Goal: Book appointment/travel/reservation

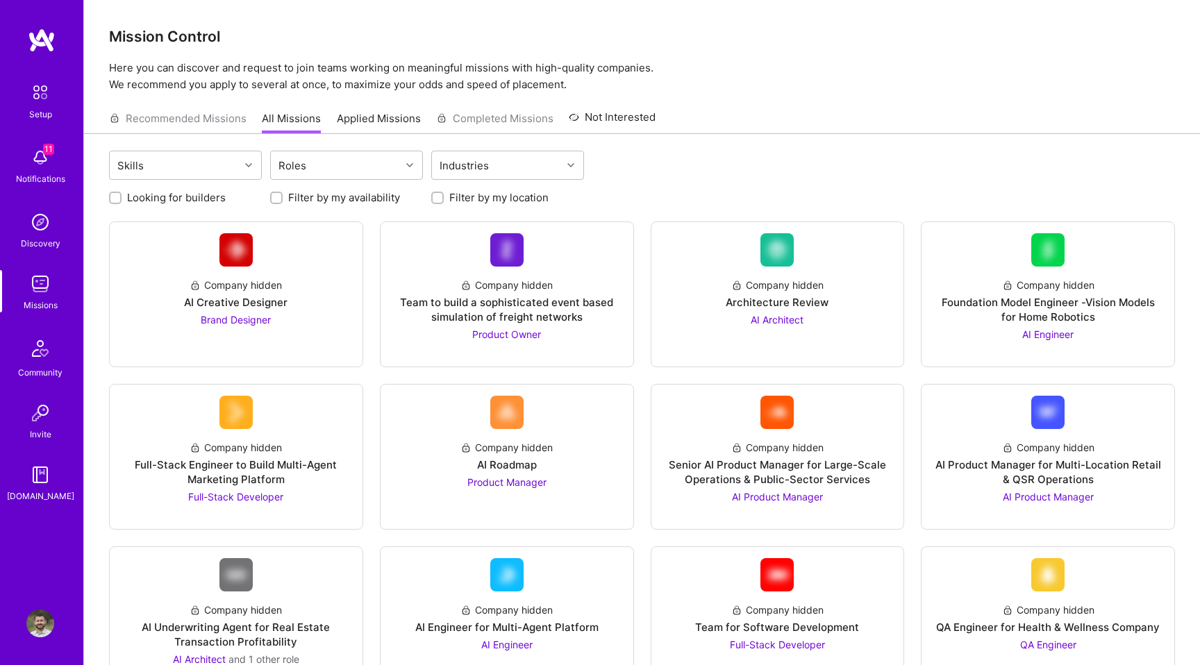
click at [40, 165] on img at bounding box center [40, 158] width 28 height 28
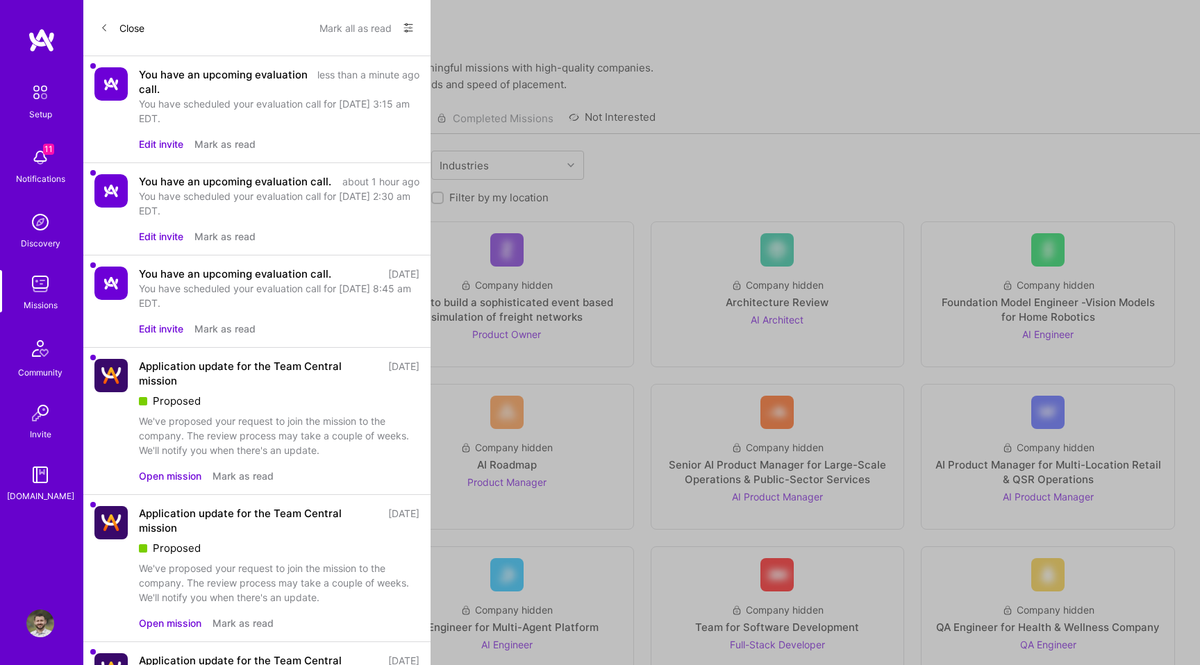
click at [167, 144] on button "Edit invite" at bounding box center [161, 144] width 44 height 15
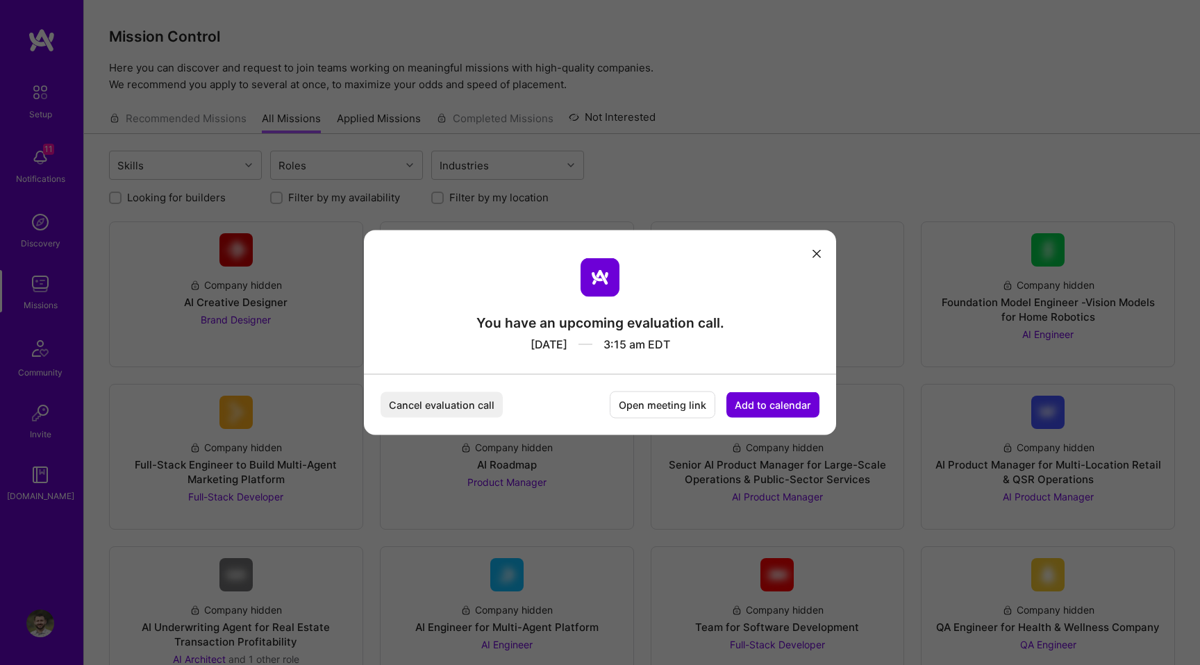
click at [819, 251] on icon "modal" at bounding box center [817, 253] width 8 height 8
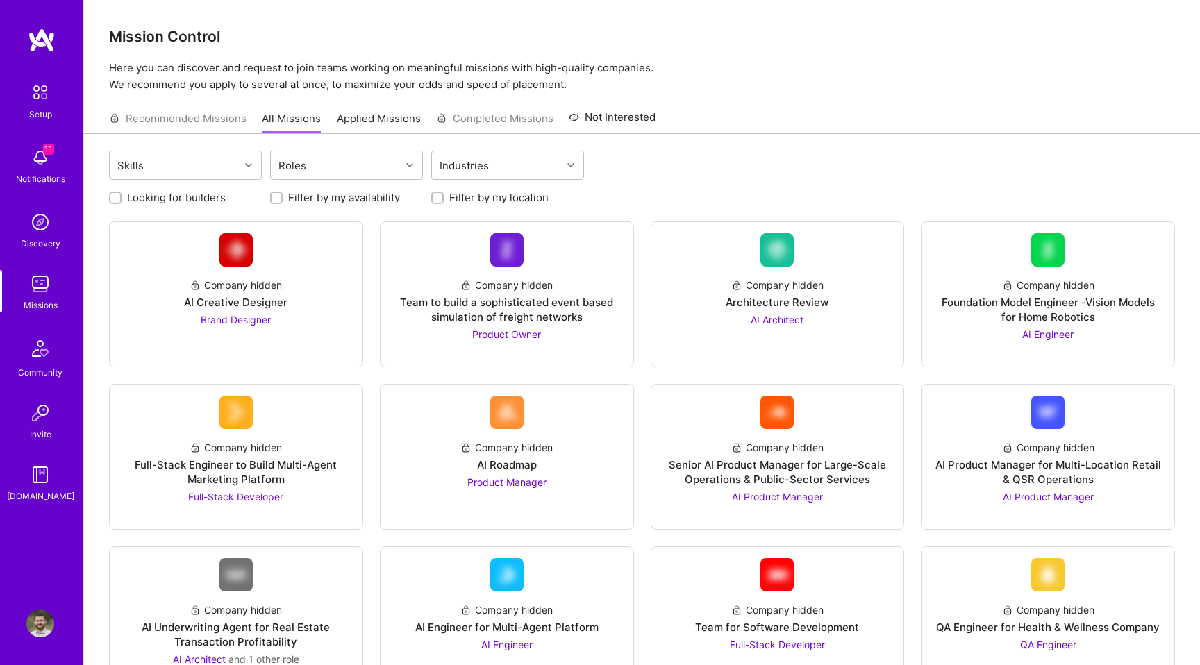
click at [31, 162] on img at bounding box center [40, 158] width 28 height 28
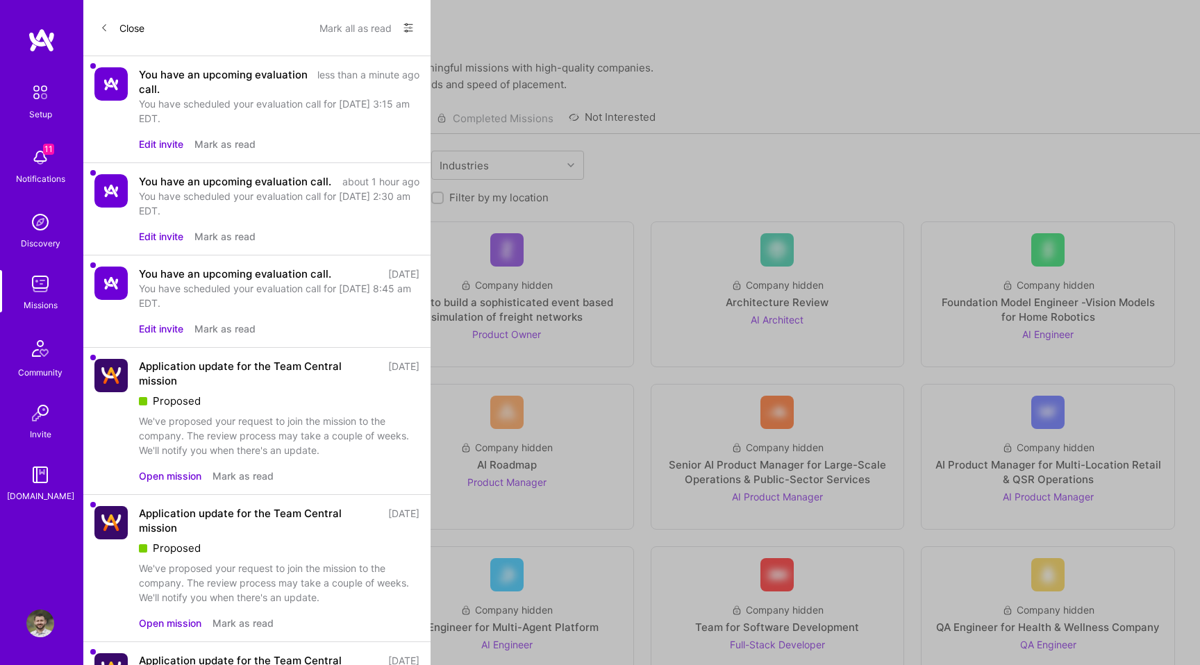
click at [238, 231] on button "Mark as read" at bounding box center [224, 236] width 61 height 15
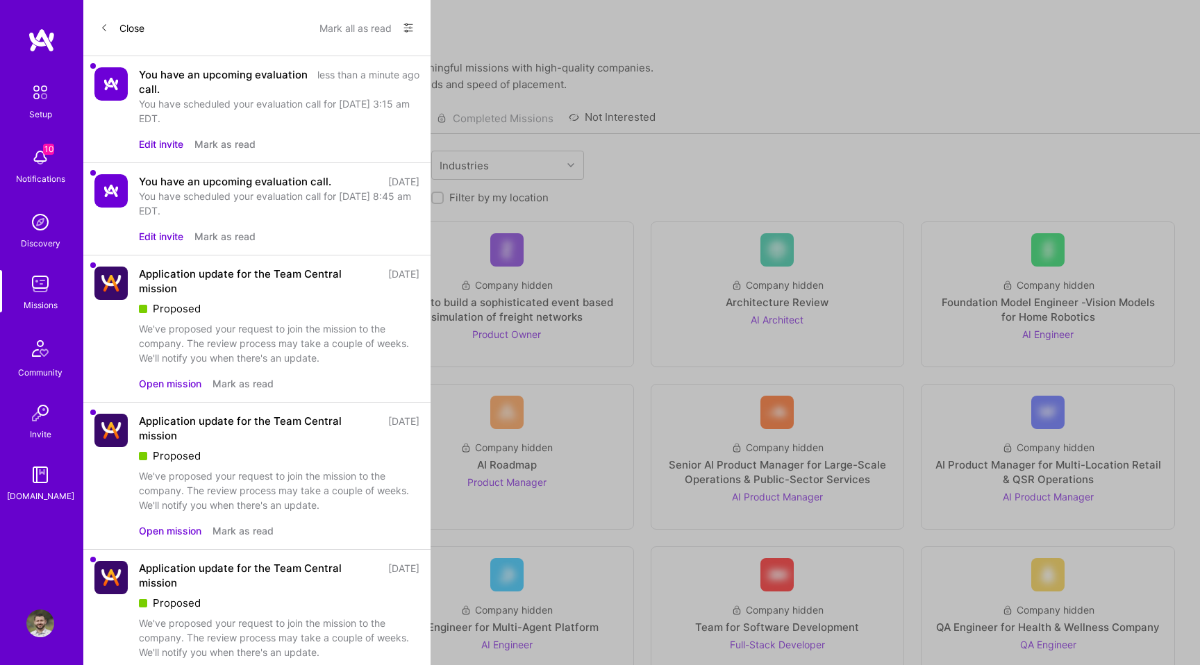
click at [236, 233] on button "Mark as read" at bounding box center [224, 236] width 61 height 15
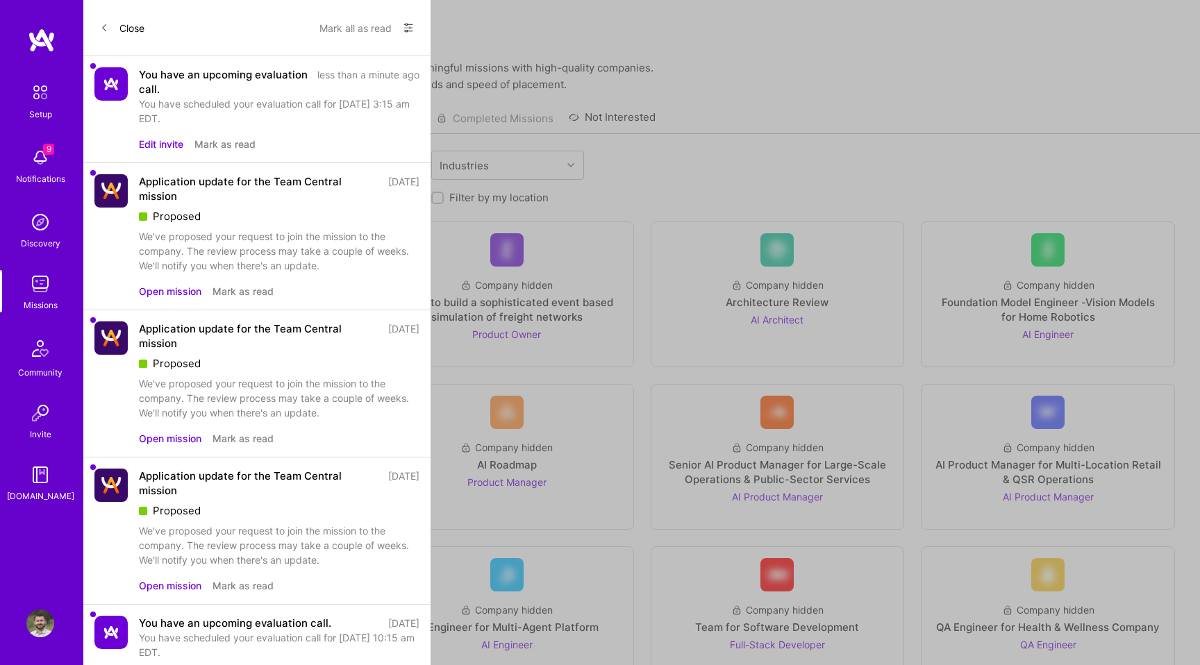
click at [233, 290] on button "Mark as read" at bounding box center [243, 291] width 61 height 15
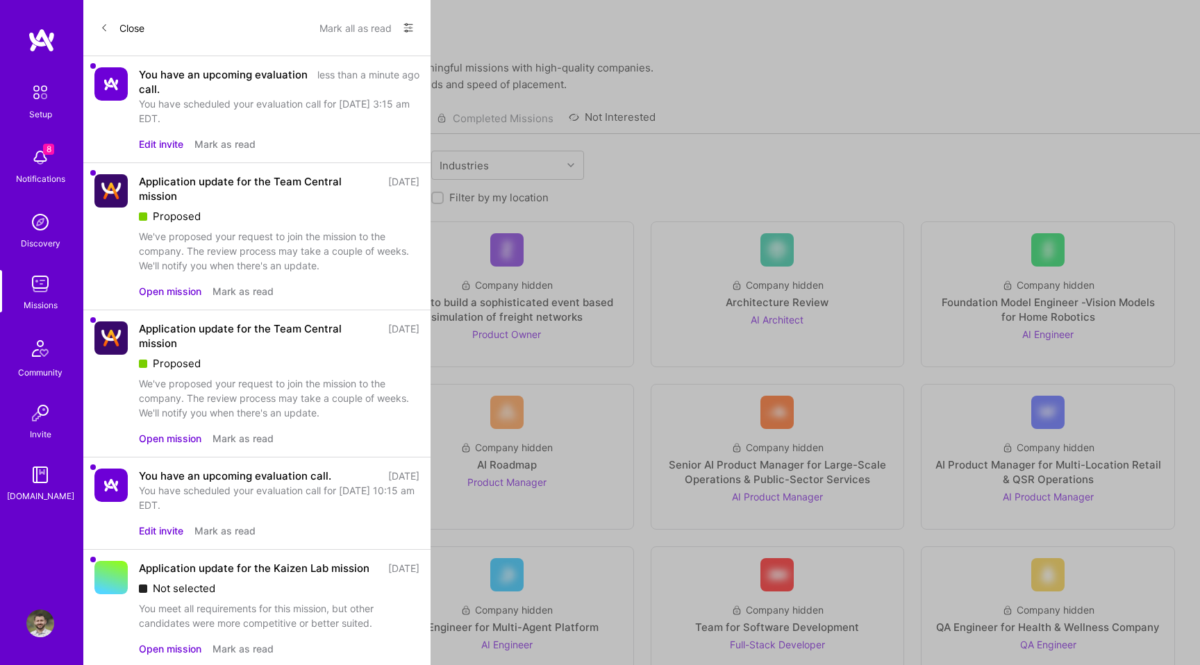
click at [233, 290] on button "Mark as read" at bounding box center [243, 291] width 61 height 15
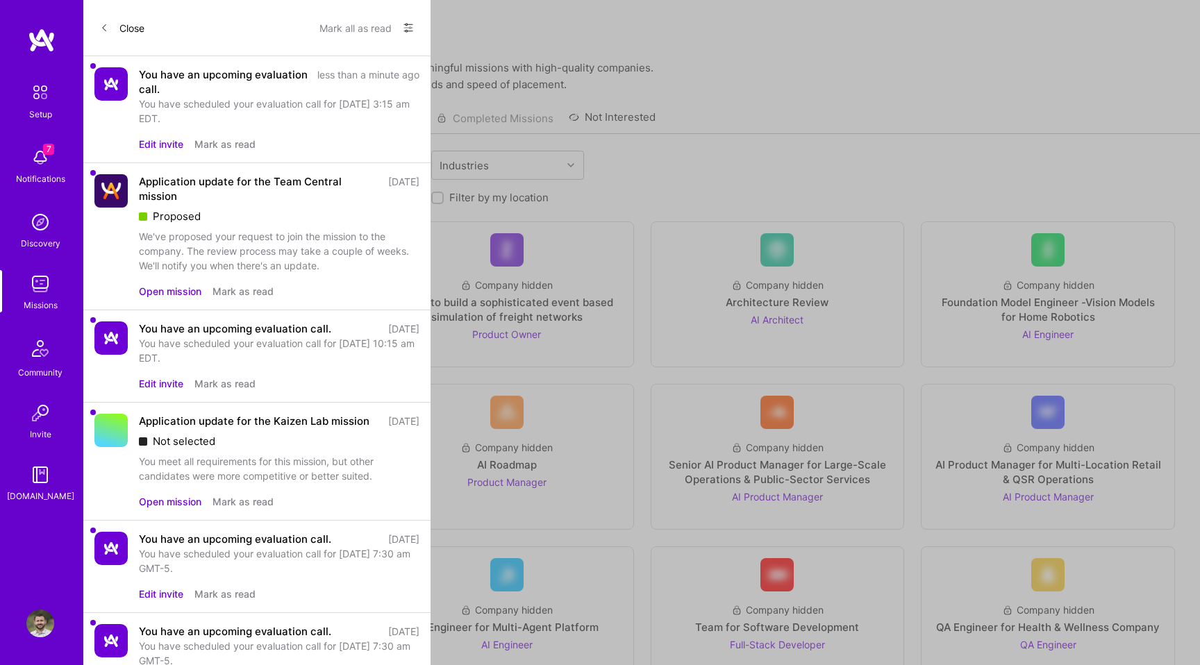
click at [233, 290] on button "Mark as read" at bounding box center [243, 291] width 61 height 15
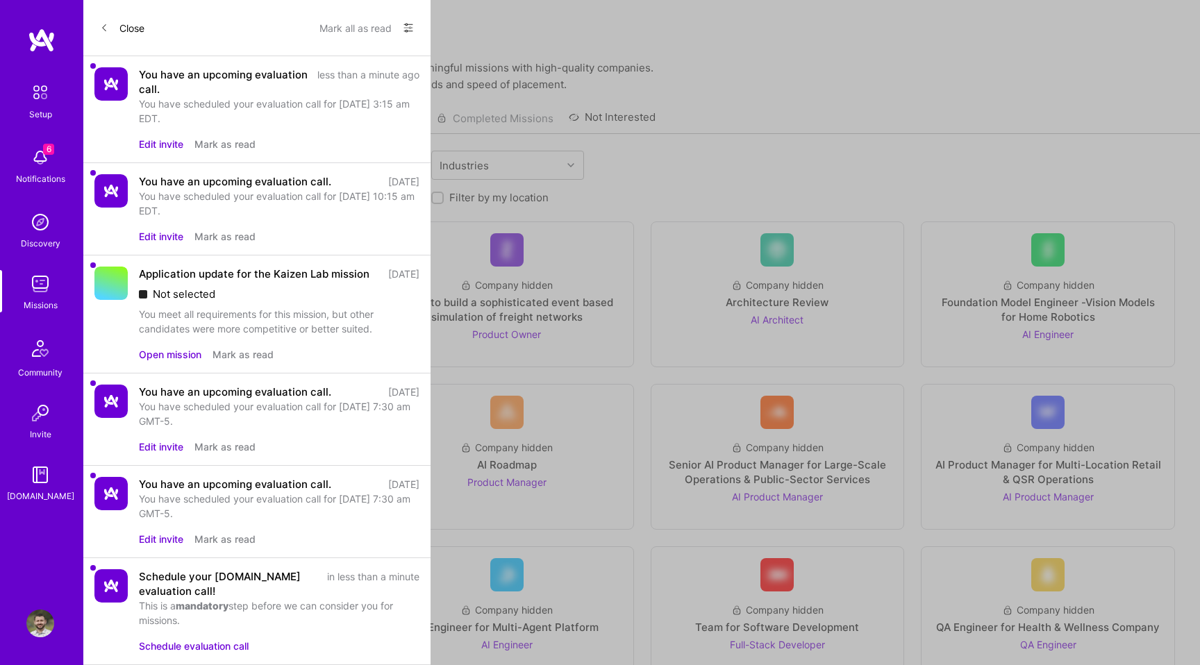
click at [235, 238] on button "Mark as read" at bounding box center [224, 236] width 61 height 15
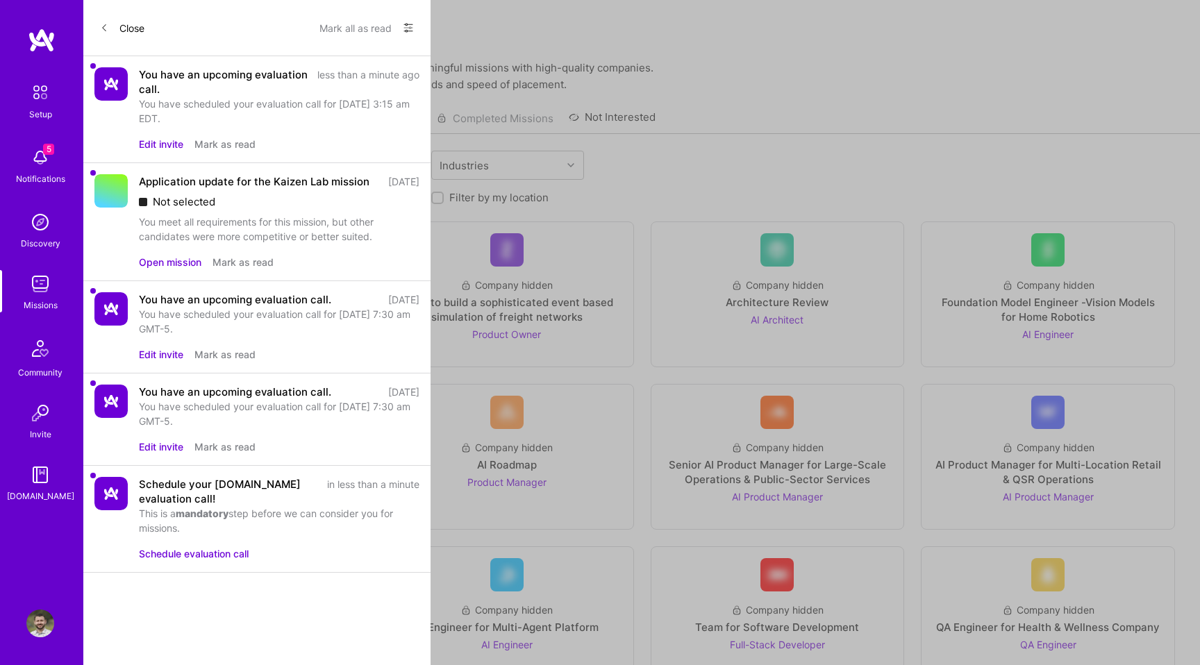
click at [235, 270] on button "Mark as read" at bounding box center [243, 262] width 61 height 15
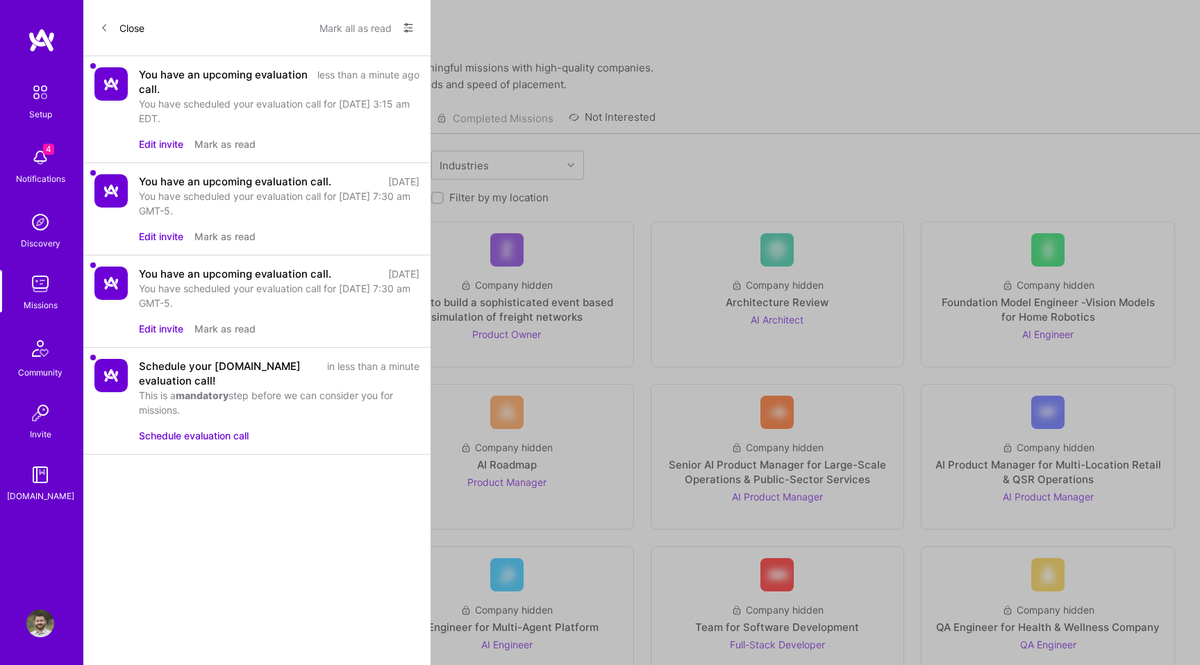
click at [239, 235] on button "Mark as read" at bounding box center [224, 236] width 61 height 15
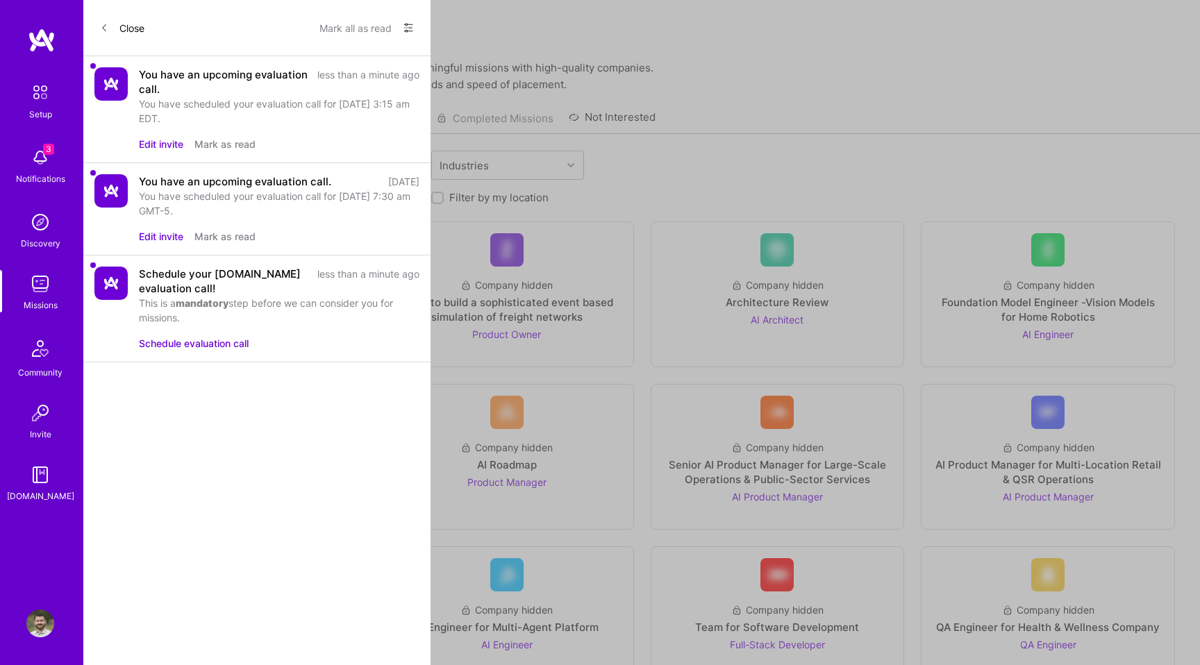
click at [235, 236] on button "Mark as read" at bounding box center [224, 236] width 61 height 15
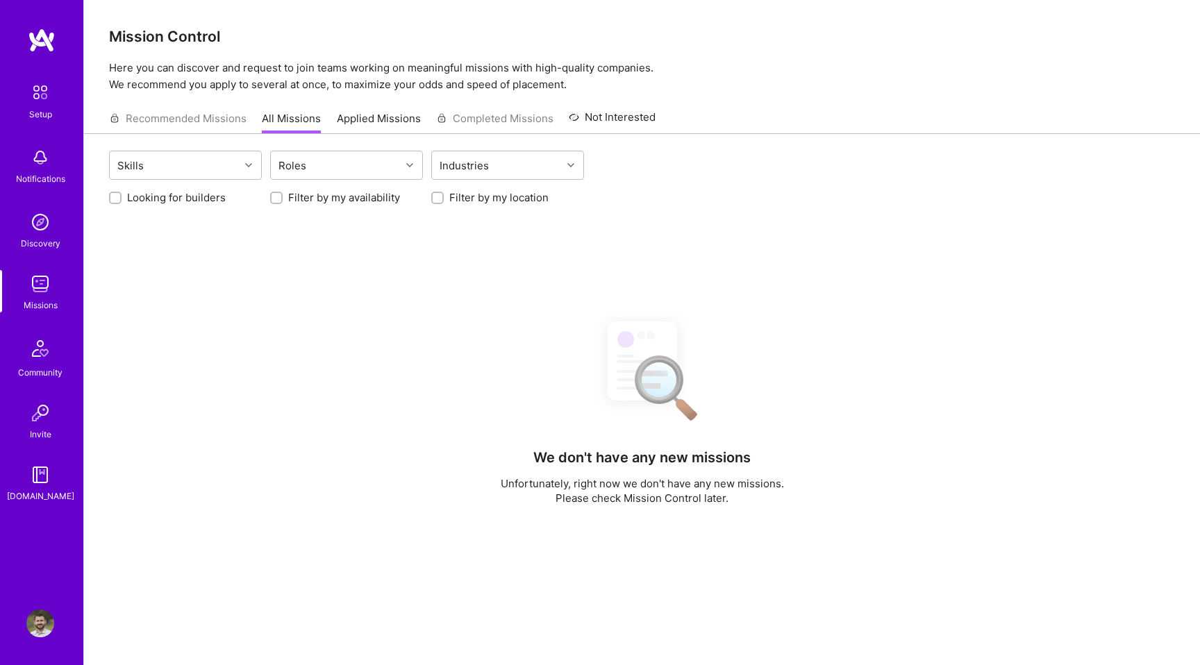
click at [31, 175] on div "Notifications" at bounding box center [40, 179] width 49 height 15
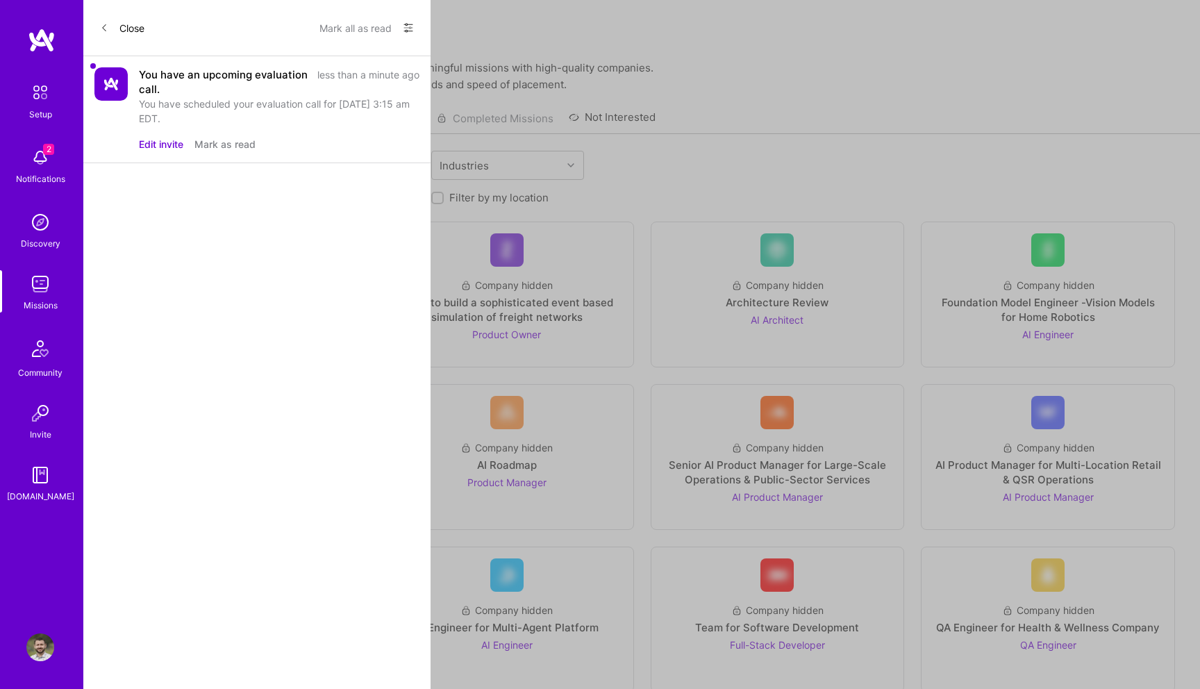
click at [167, 142] on button "Edit invite" at bounding box center [161, 144] width 44 height 15
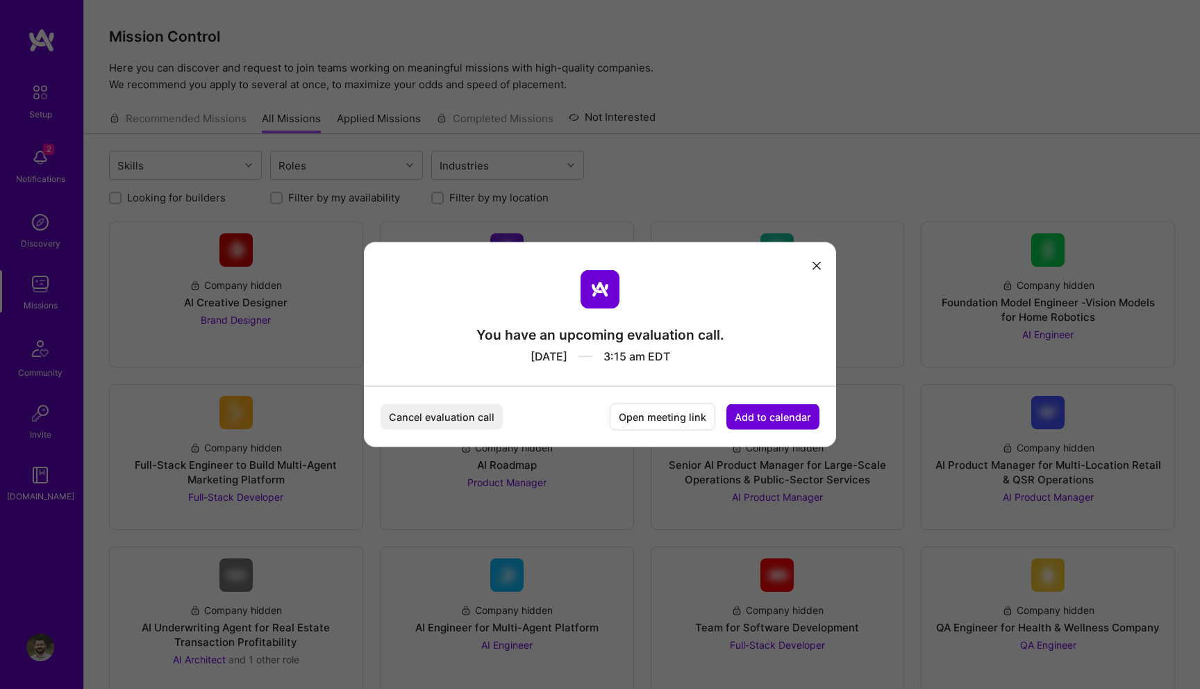
click at [460, 417] on button "Cancel evaluation call" at bounding box center [442, 417] width 122 height 26
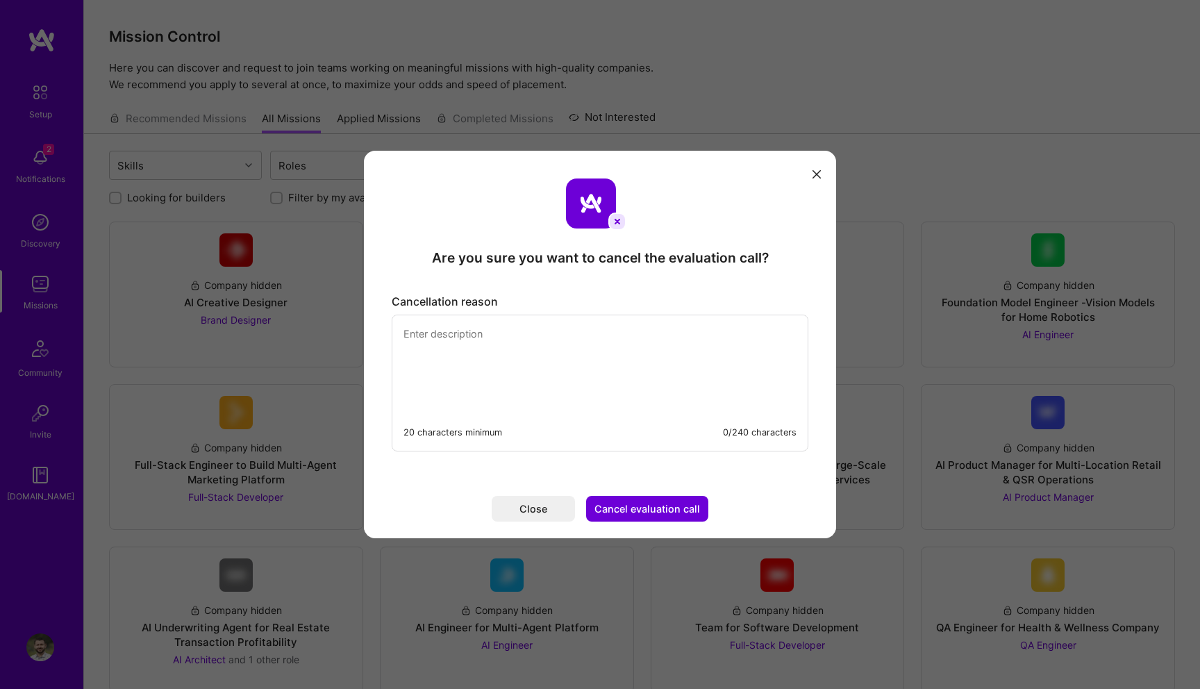
click at [524, 351] on textarea "modal" at bounding box center [599, 362] width 415 height 95
type textarea "adsfasdf asdf asdf asdf asdf"
click at [637, 503] on button "Cancel evaluation call" at bounding box center [647, 509] width 122 height 26
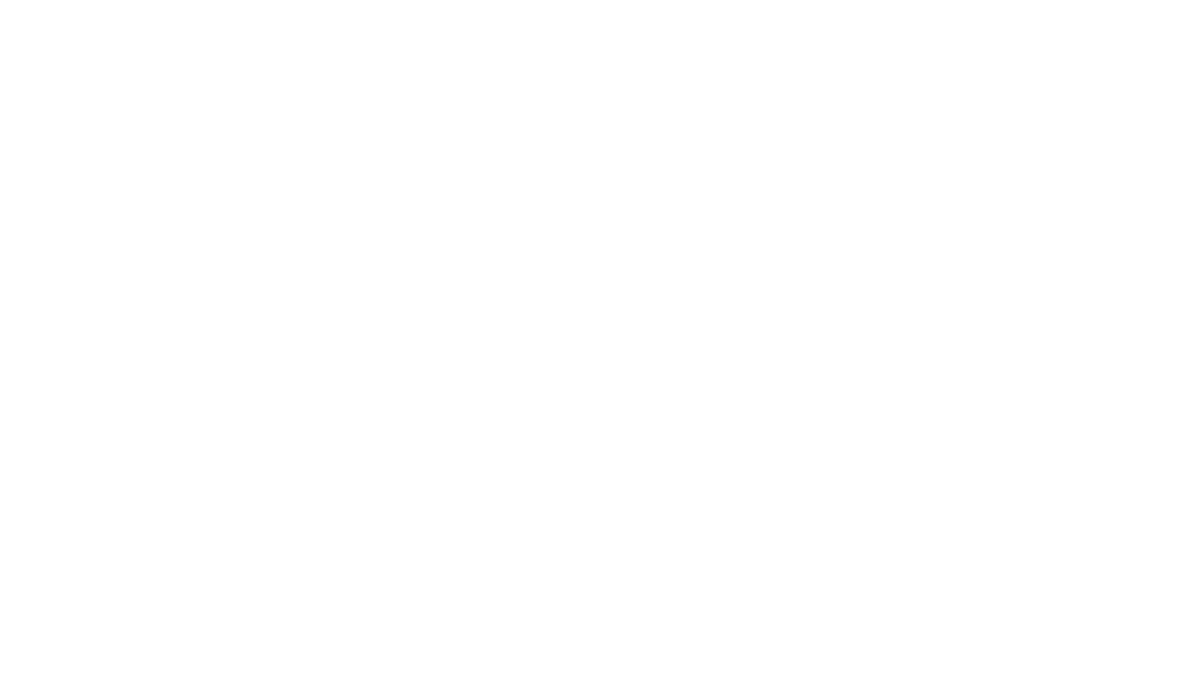
click at [579, 0] on html at bounding box center [600, 0] width 1200 height 0
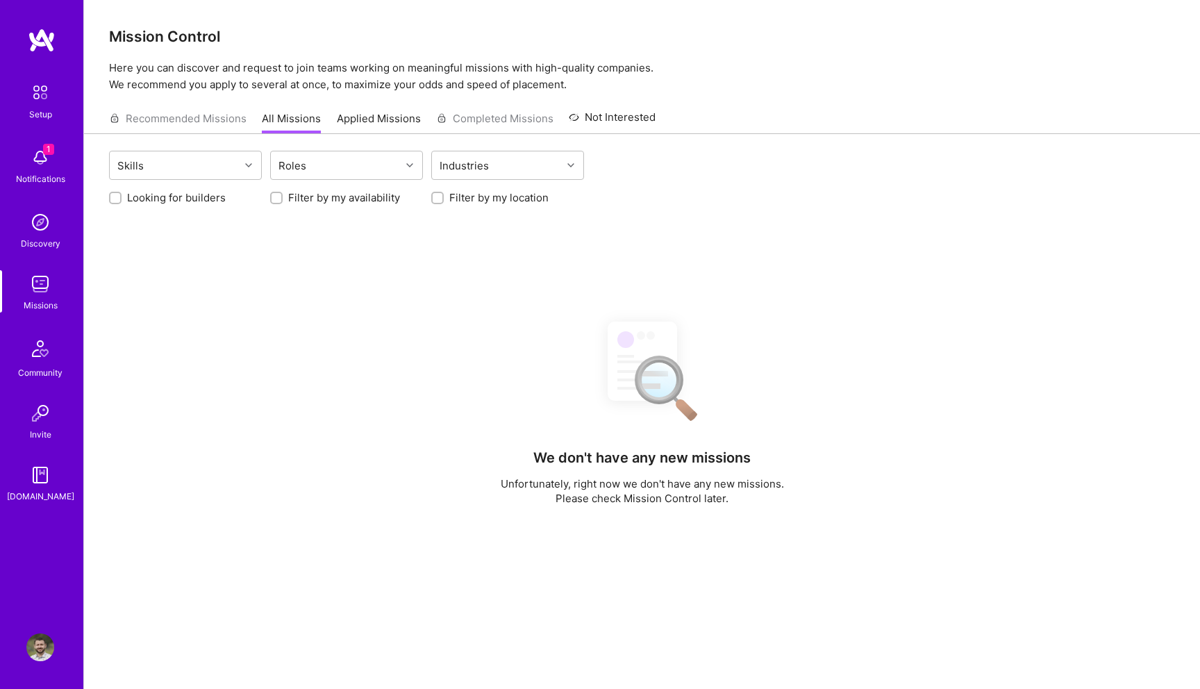
click at [33, 110] on div "Setup" at bounding box center [40, 114] width 23 height 15
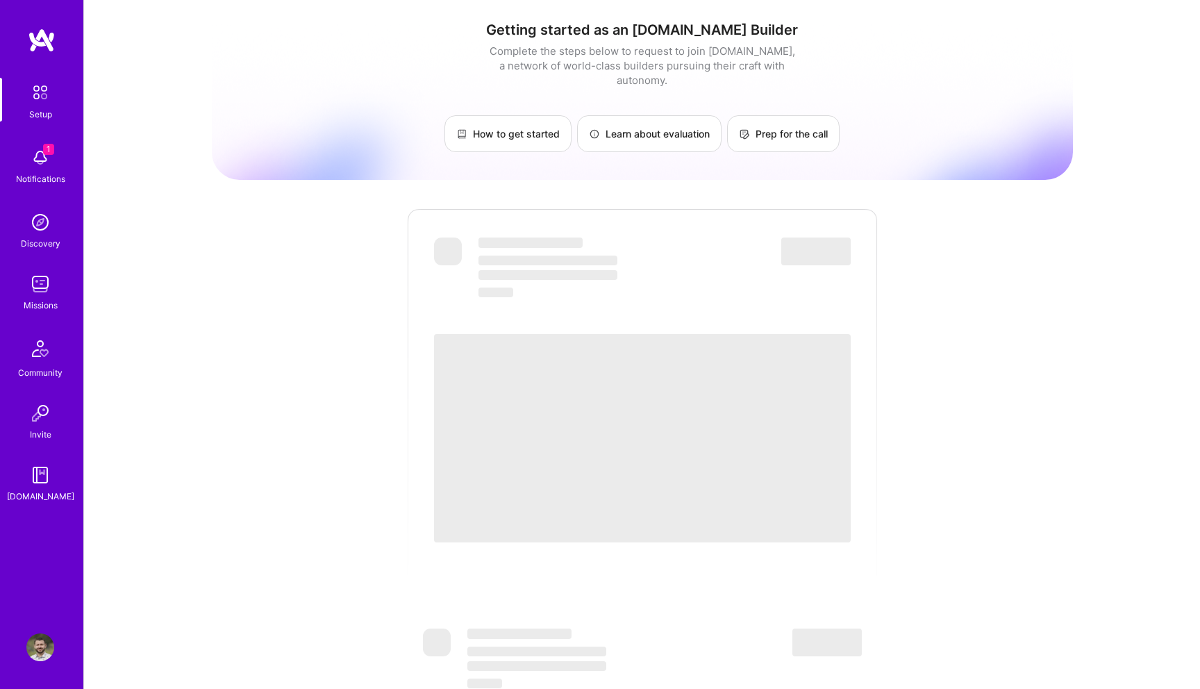
click at [39, 171] on img at bounding box center [40, 158] width 28 height 28
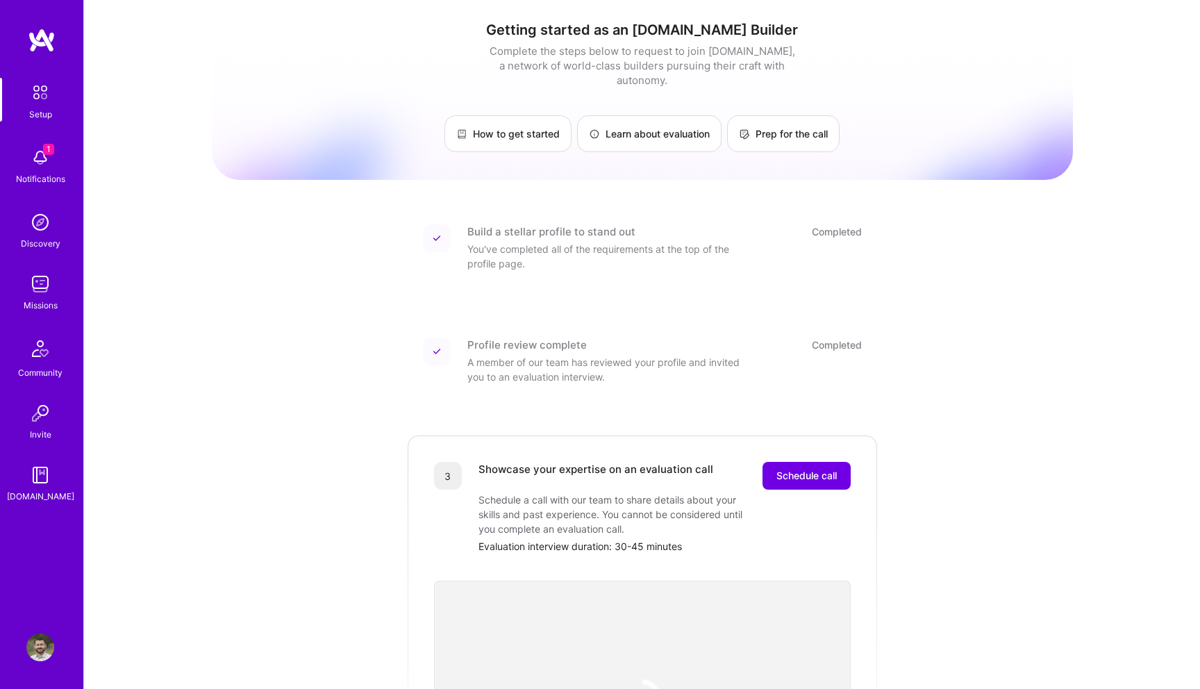
click at [42, 104] on img at bounding box center [40, 92] width 29 height 29
click at [846, 470] on button "Schedule call" at bounding box center [807, 476] width 88 height 28
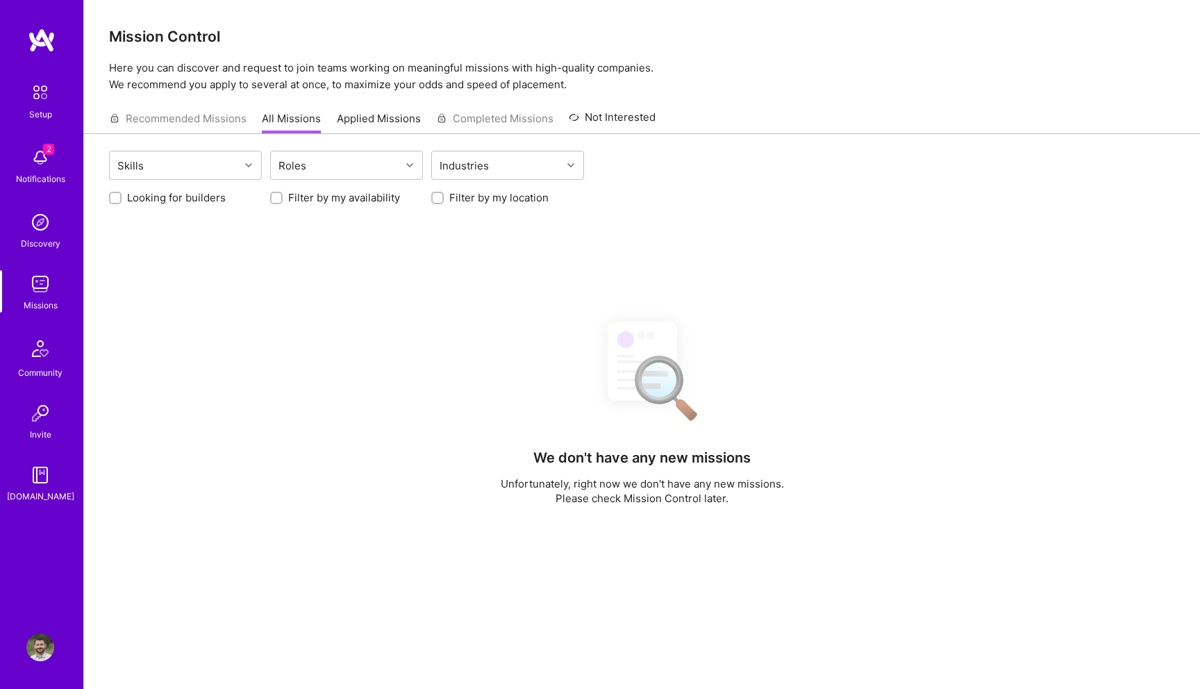
click at [41, 170] on img at bounding box center [40, 158] width 28 height 28
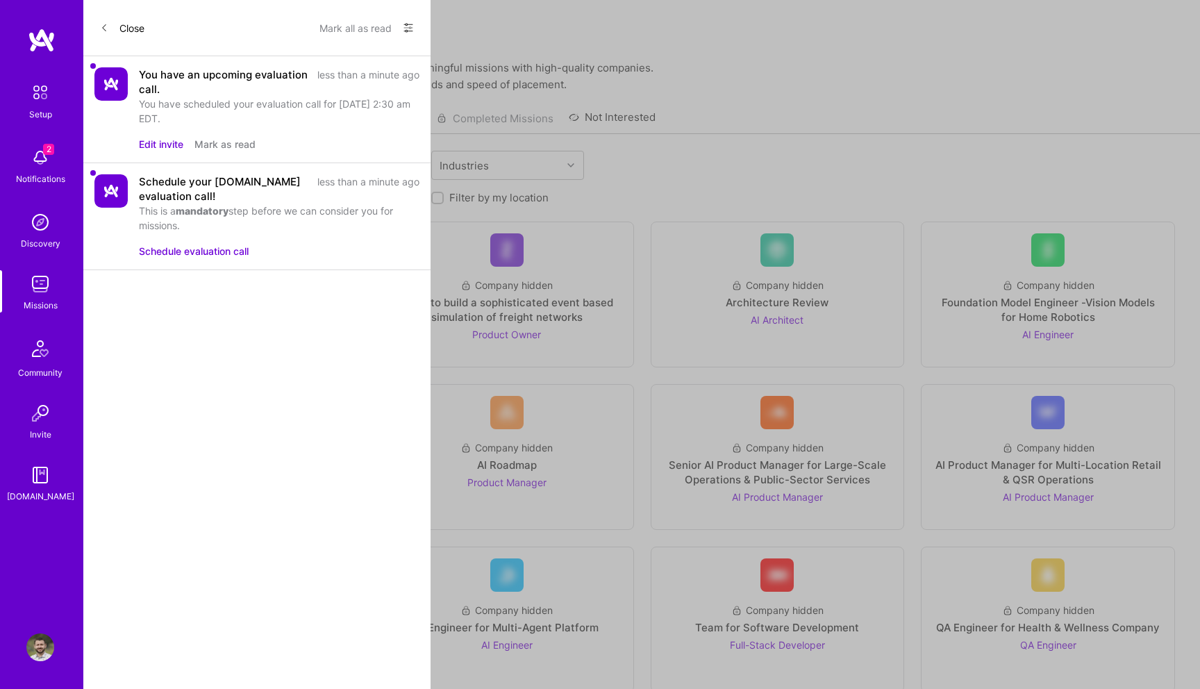
click at [163, 142] on button "Edit invite" at bounding box center [161, 144] width 44 height 15
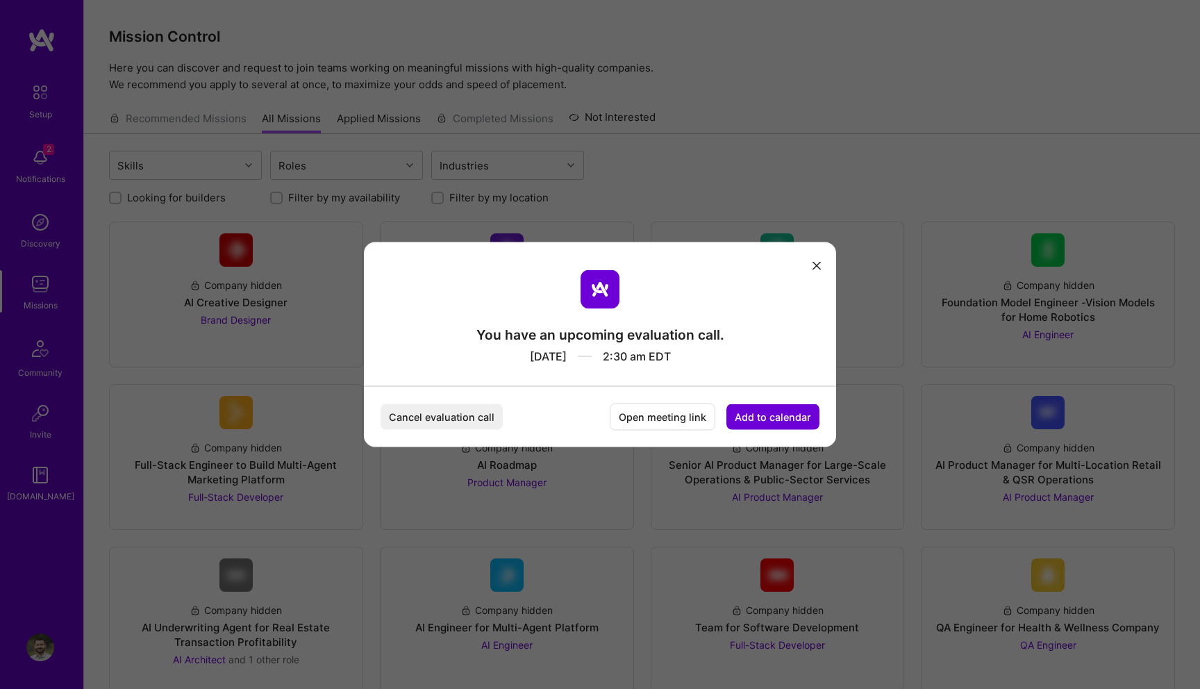
click at [475, 194] on div "You have an upcoming evaluation call. Sep 4, 2025 2:30 am EDT Cancel evaluation…" at bounding box center [600, 344] width 1200 height 689
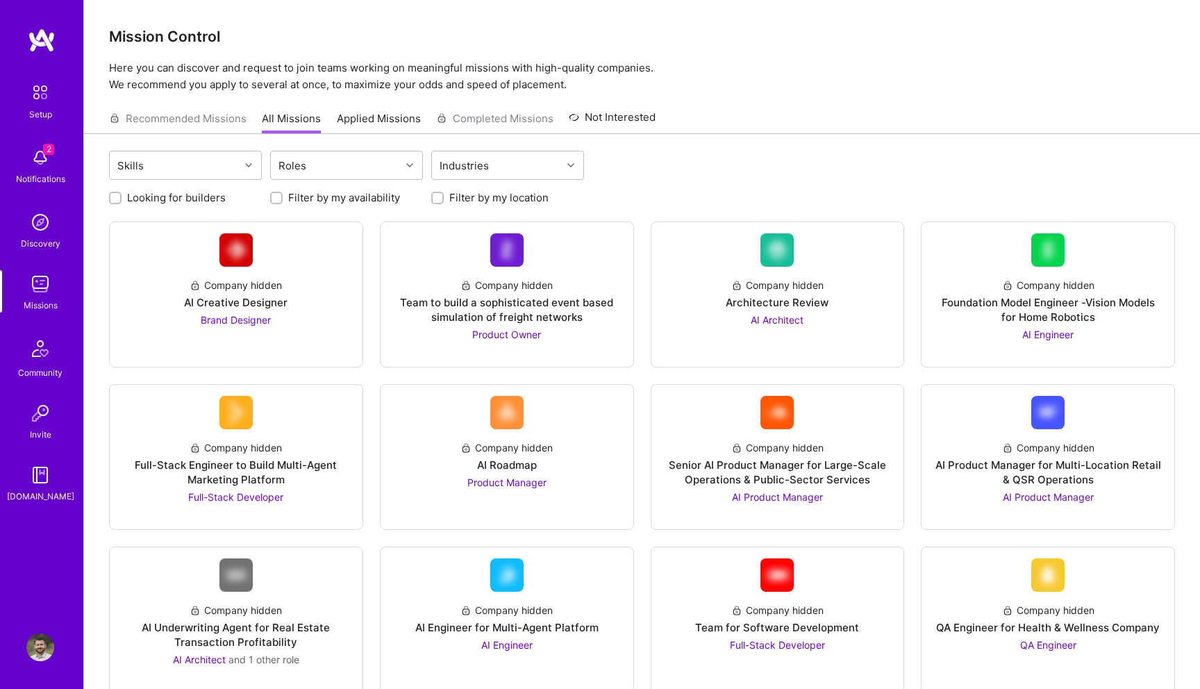
click at [48, 155] on img at bounding box center [40, 158] width 28 height 28
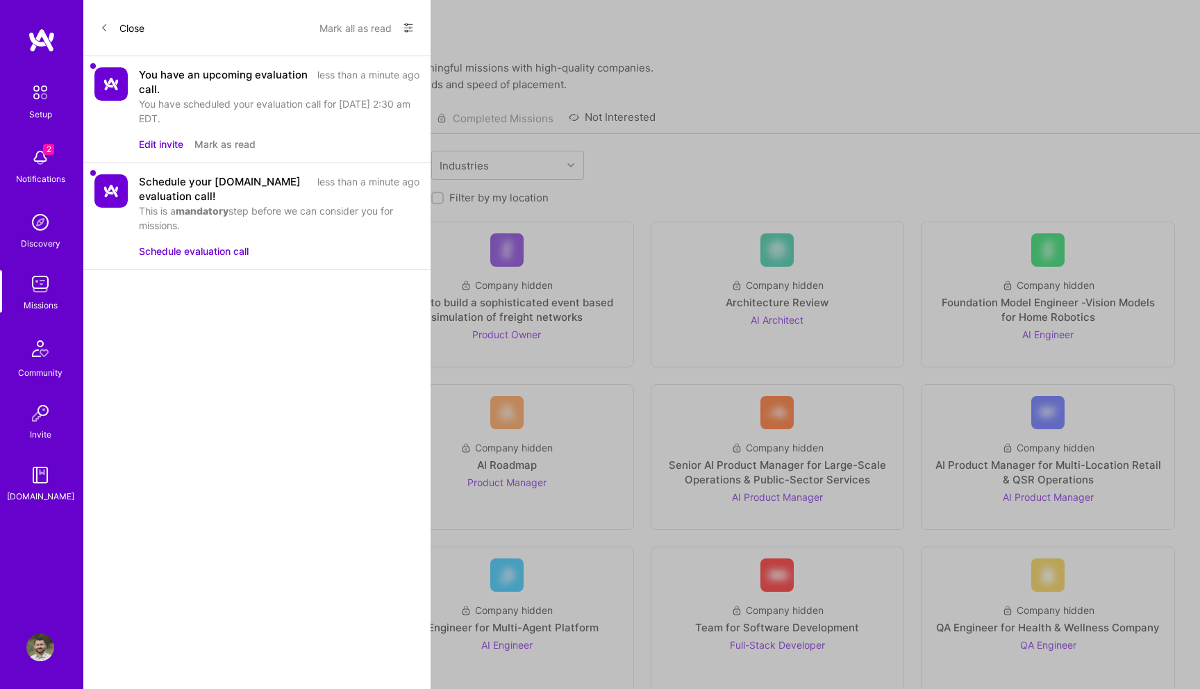
click at [163, 137] on button "Edit invite" at bounding box center [161, 144] width 44 height 15
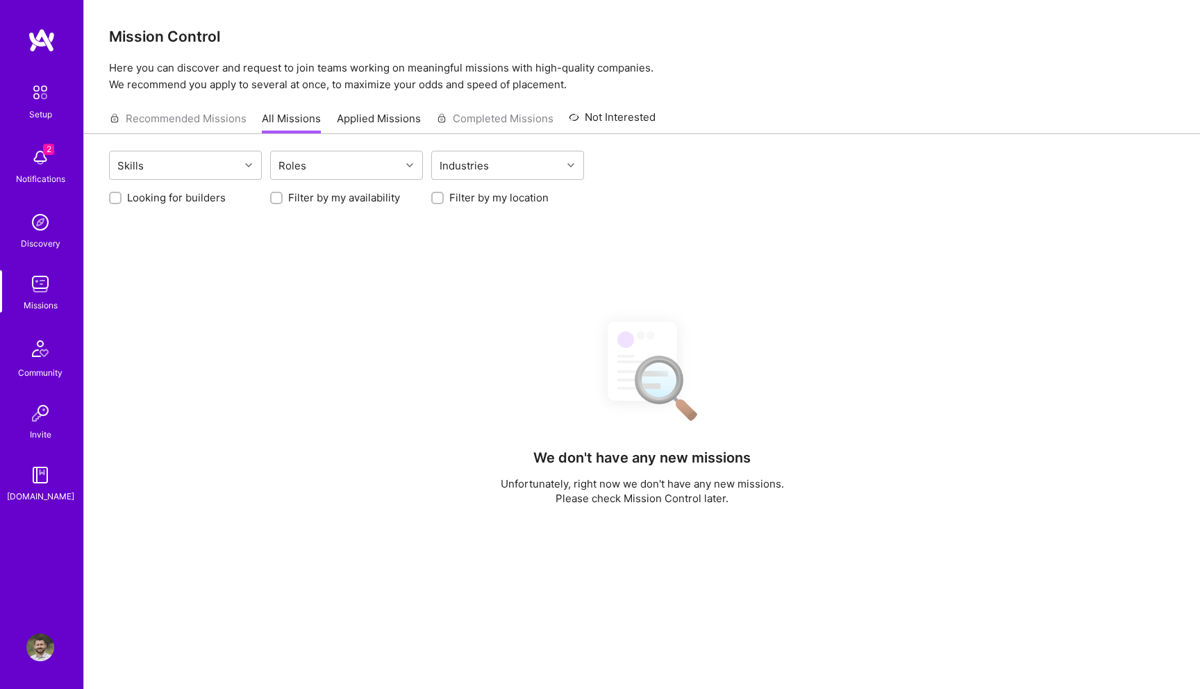
click at [44, 163] on img at bounding box center [40, 158] width 28 height 28
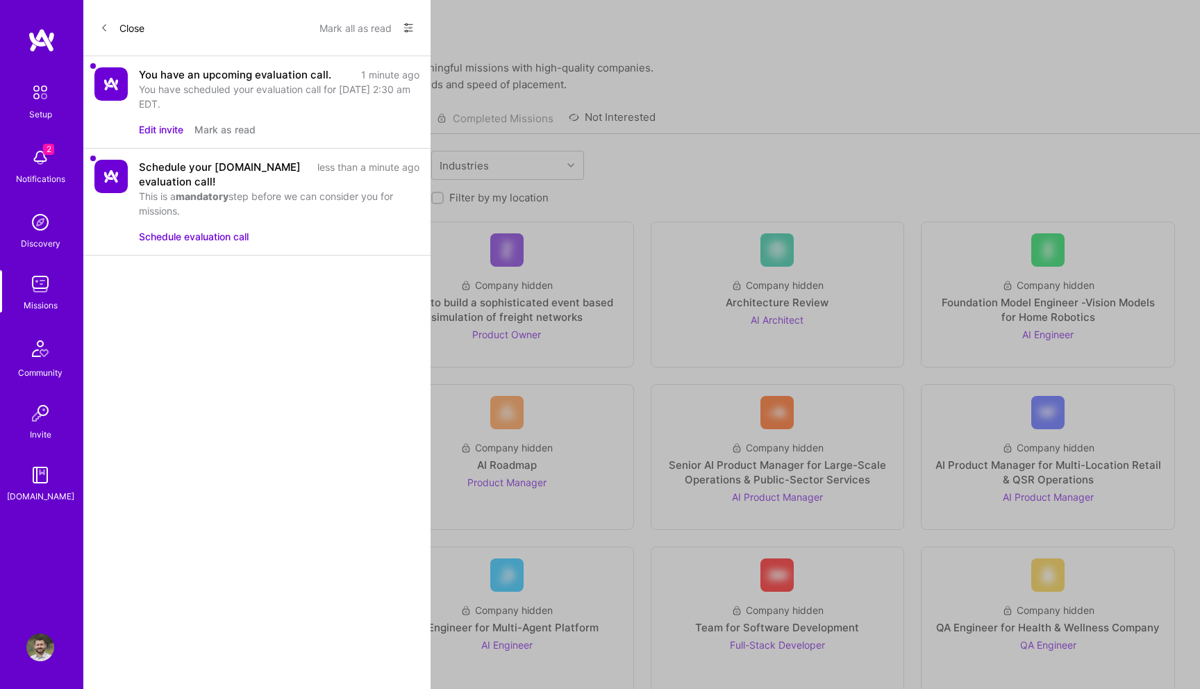
click at [156, 131] on button "Edit invite" at bounding box center [161, 129] width 44 height 15
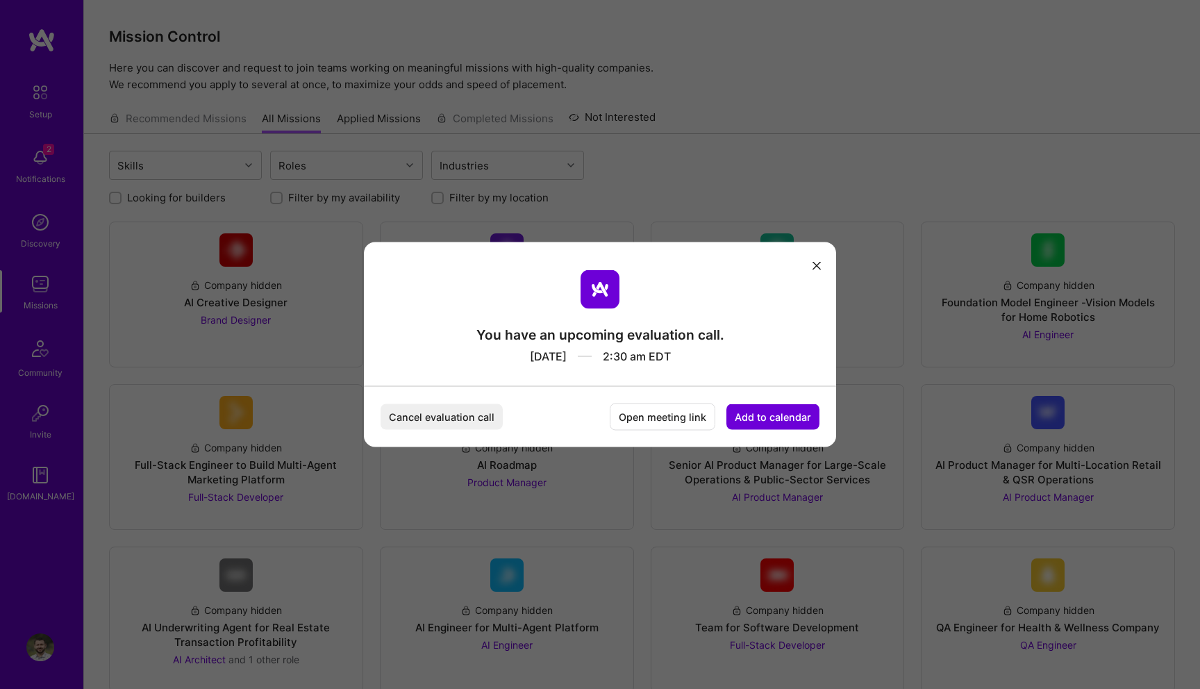
click at [476, 422] on button "Cancel evaluation call" at bounding box center [442, 417] width 122 height 26
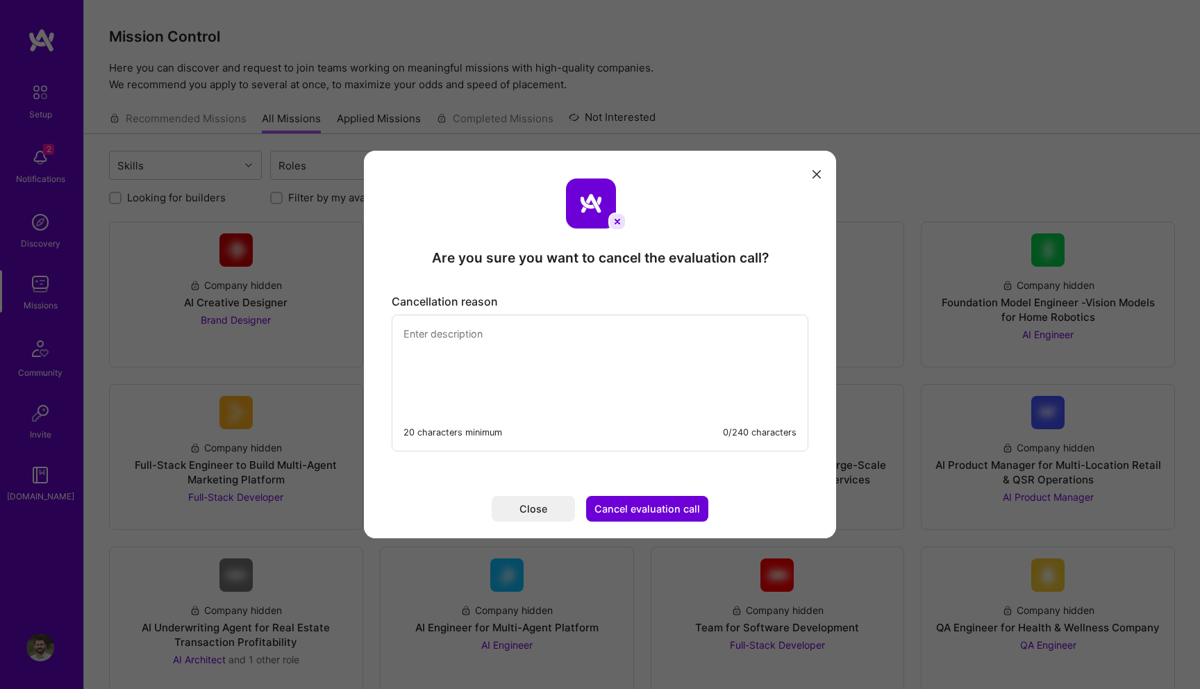
click at [554, 401] on textarea "modal" at bounding box center [599, 362] width 415 height 95
click at [557, 260] on div "Are you sure you want to cancel the evaluation call?" at bounding box center [600, 258] width 337 height 18
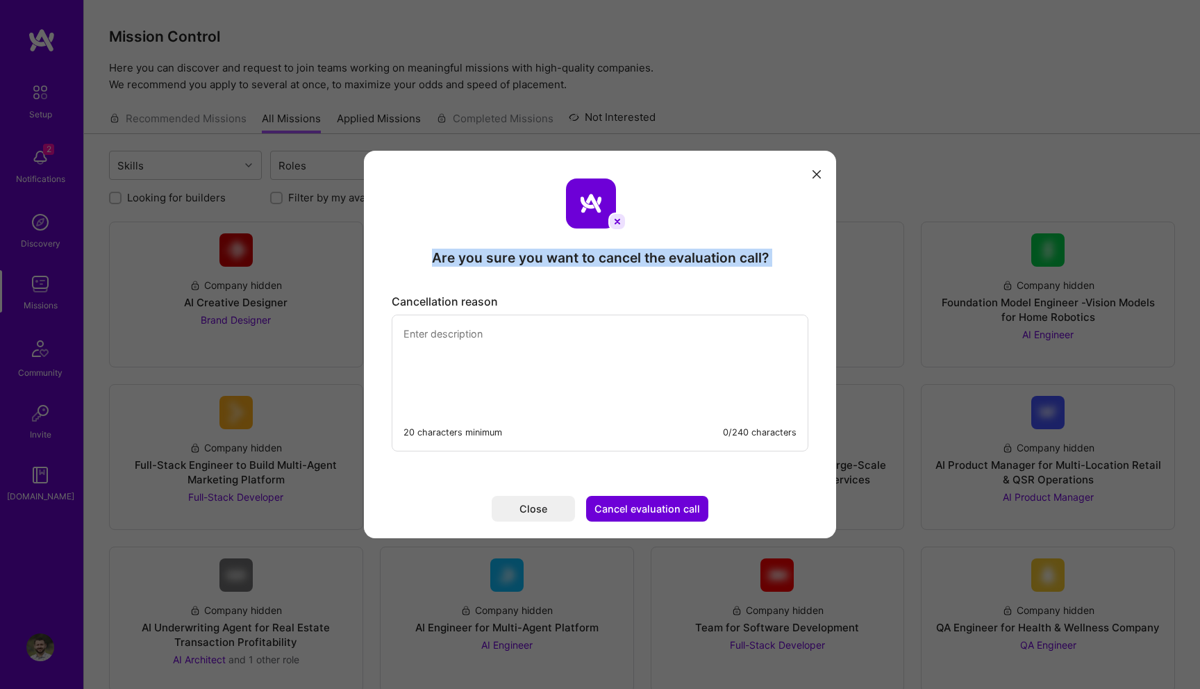
click at [557, 260] on div "Are you sure you want to cancel the evaluation call?" at bounding box center [600, 258] width 337 height 18
copy div "Are you sure you want to cancel the evaluation call?"
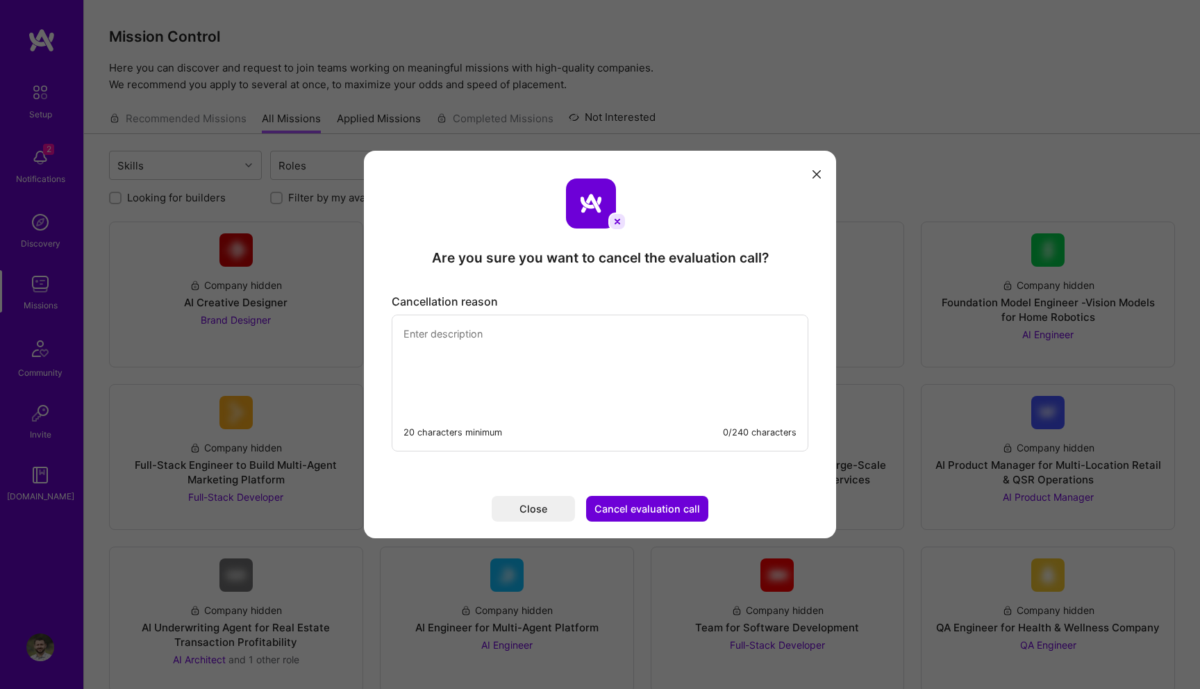
click at [543, 382] on textarea "modal" at bounding box center [599, 362] width 415 height 95
paste textarea "Are you sure you want to cancel the evaluation call?"
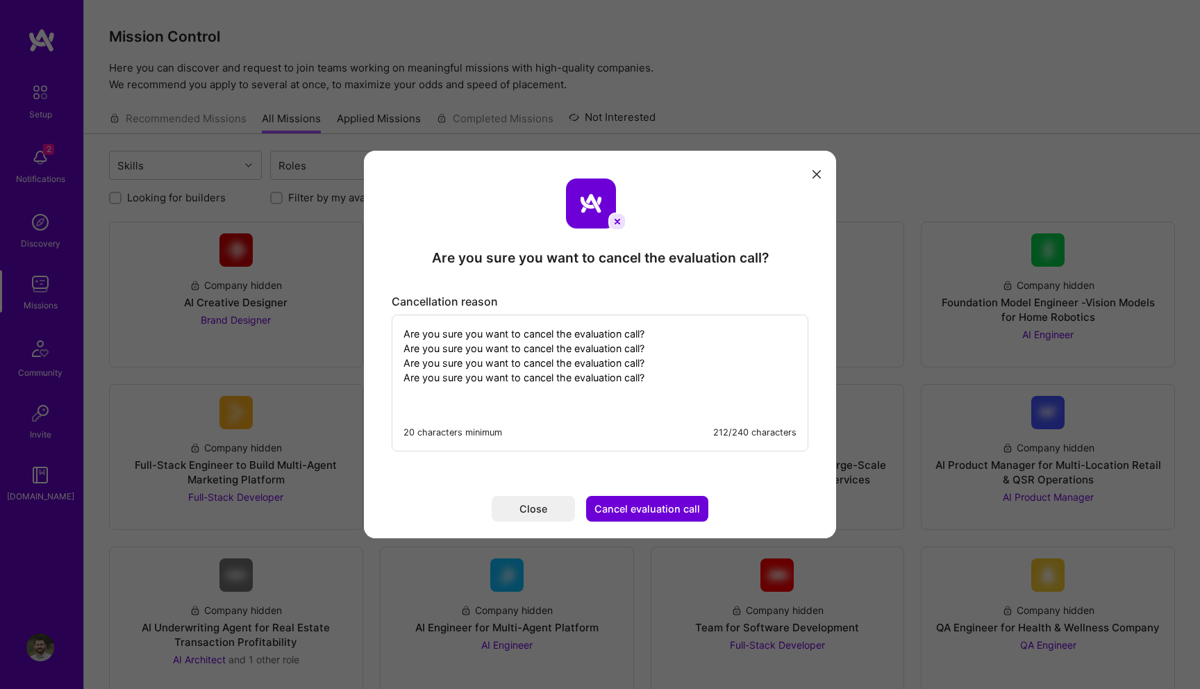
click at [606, 378] on textarea "Are you sure you want to cancel the evaluation call? Are you sure you want to c…" at bounding box center [599, 362] width 415 height 95
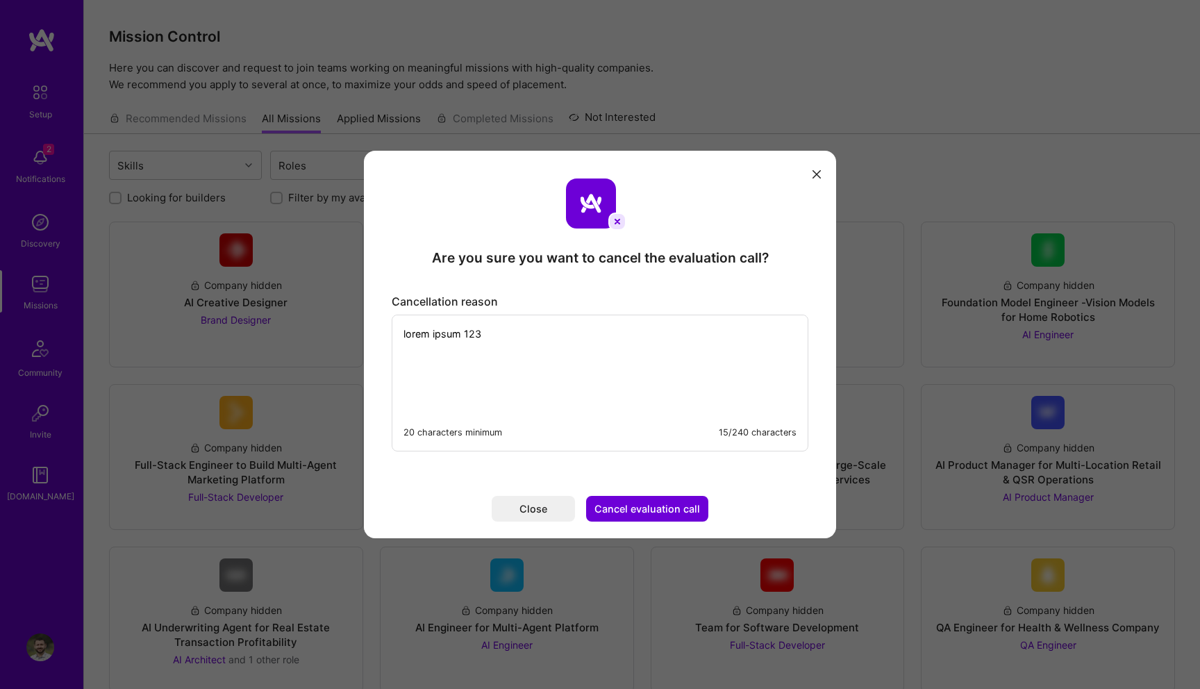
click at [622, 367] on textarea "lorem ipsum 123" at bounding box center [599, 362] width 415 height 95
paste textarea "lorem ipsum 123"
type textarea "lorem ipsum 123 lorem ipsum 123 lorem ipsum 123"
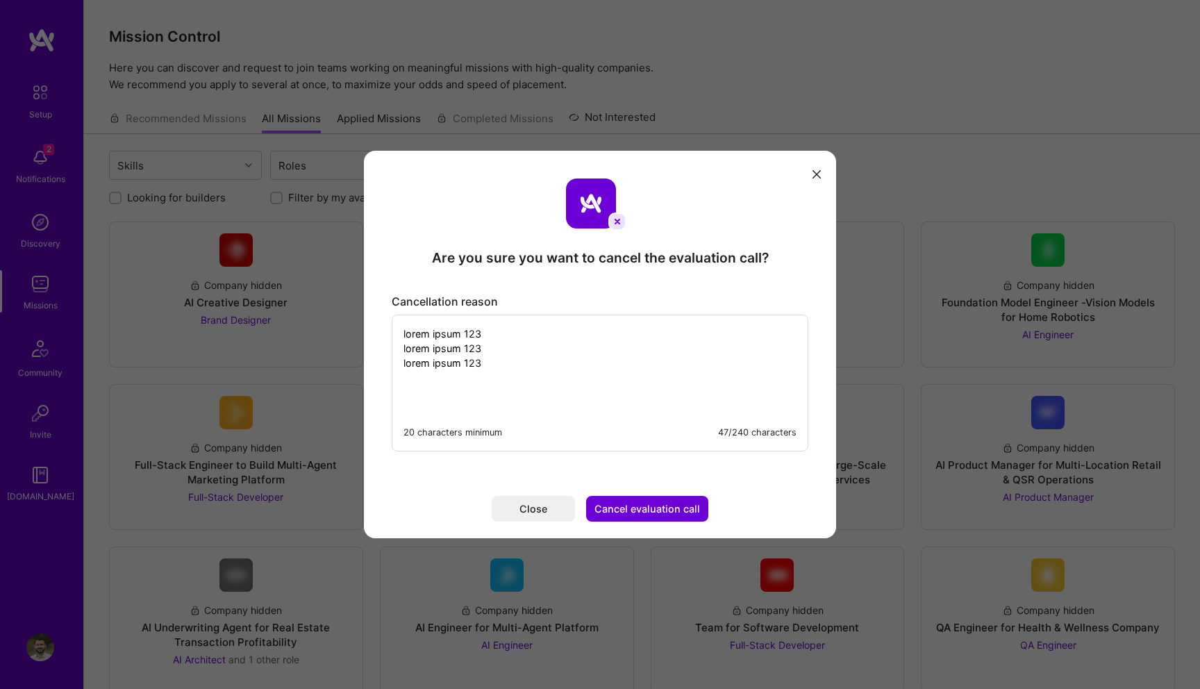
click at [675, 506] on button "Cancel evaluation call" at bounding box center [647, 509] width 122 height 26
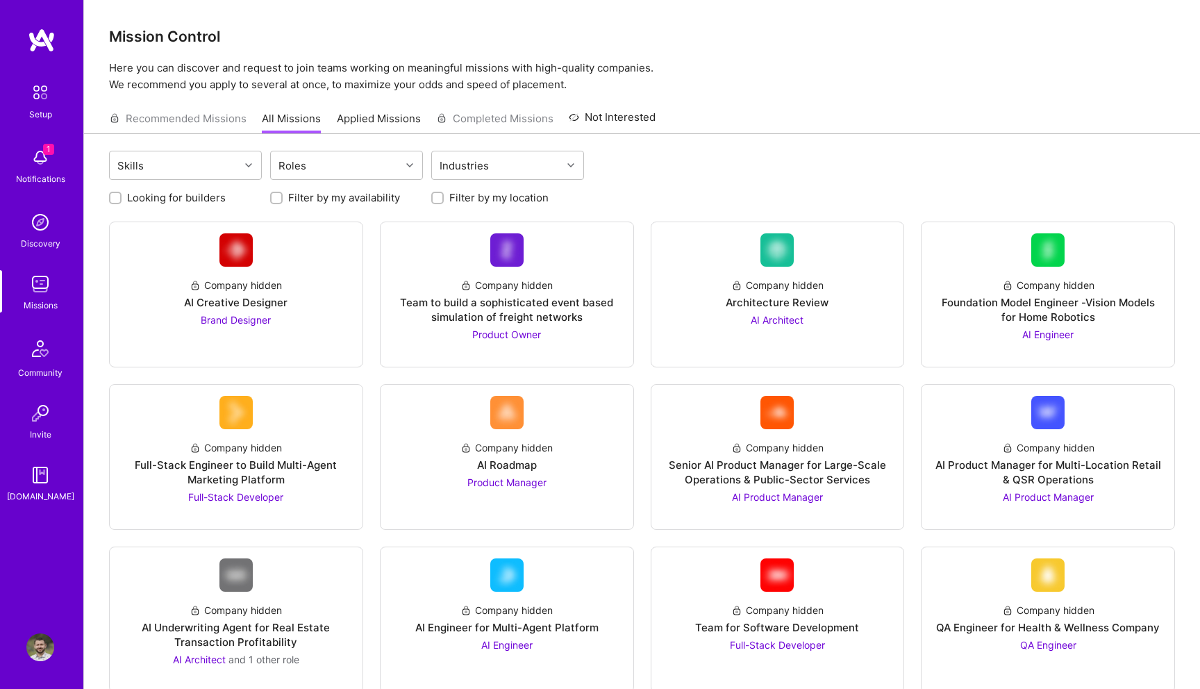
click at [28, 156] on img at bounding box center [40, 158] width 28 height 28
click at [44, 113] on div "Setup" at bounding box center [40, 114] width 23 height 15
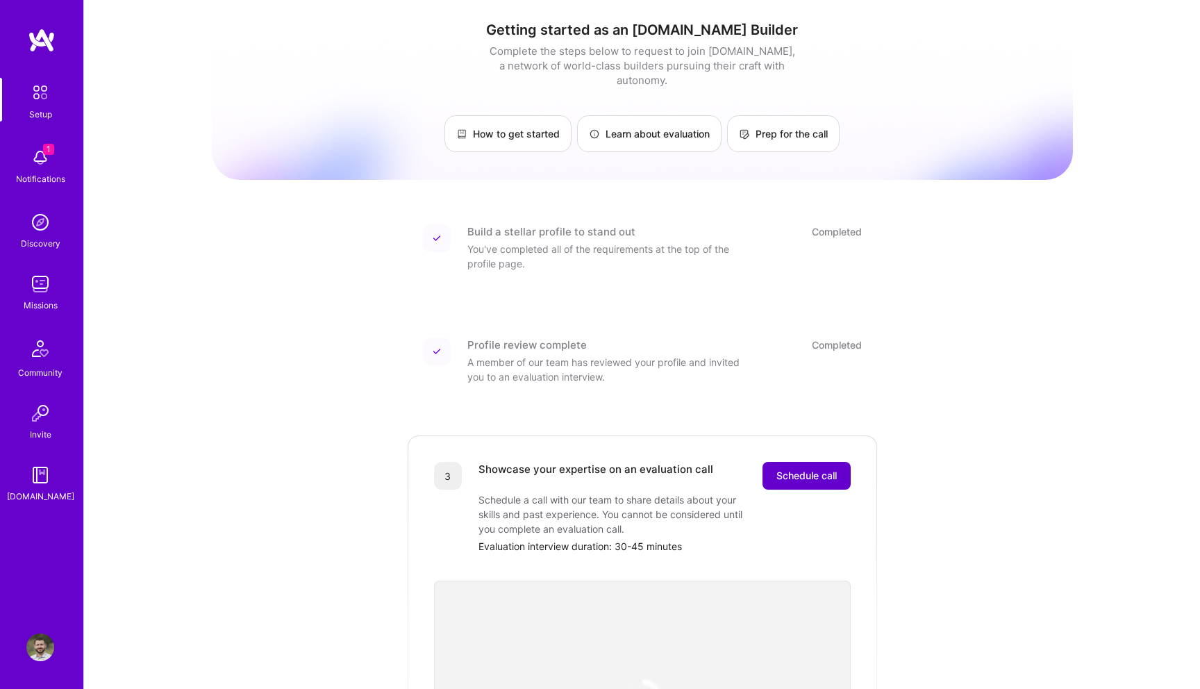
click at [800, 472] on button "Schedule call" at bounding box center [807, 476] width 88 height 28
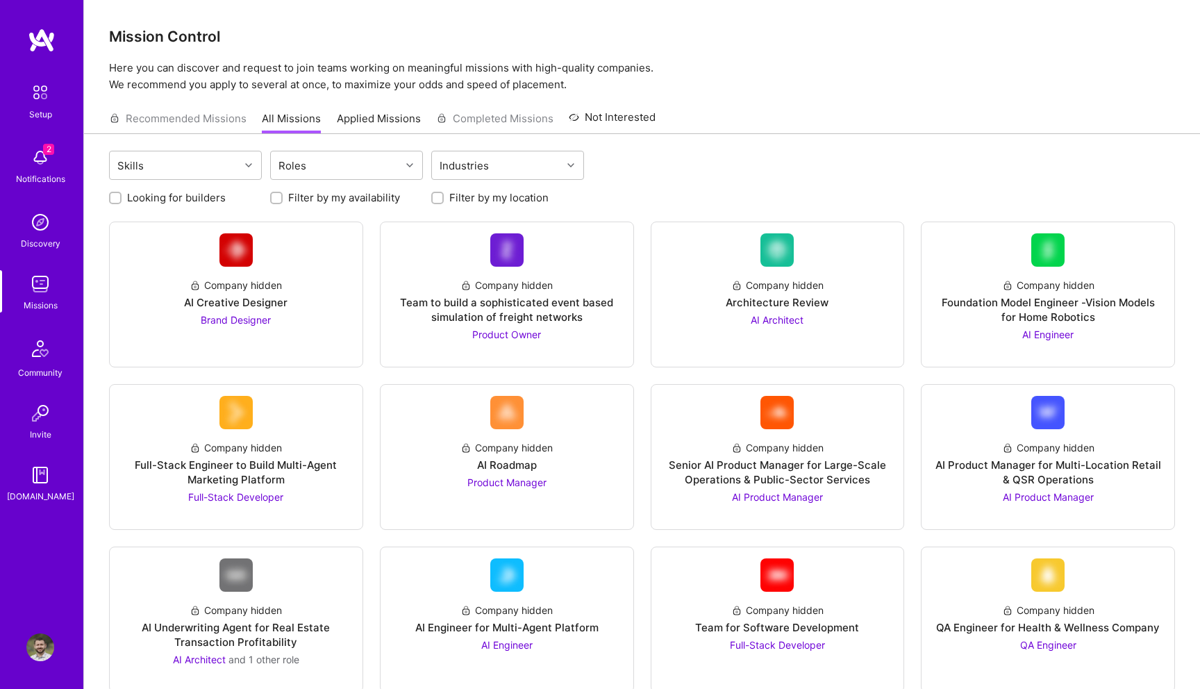
click at [40, 163] on img at bounding box center [40, 158] width 28 height 28
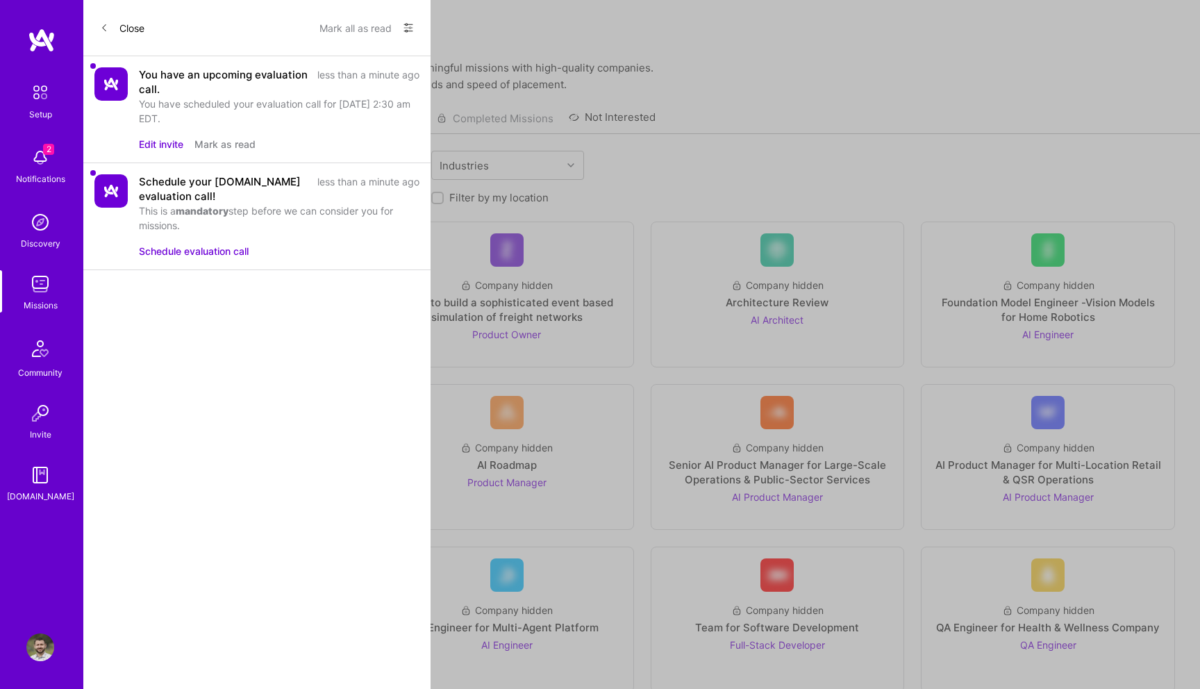
click at [167, 143] on button "Edit invite" at bounding box center [161, 144] width 44 height 15
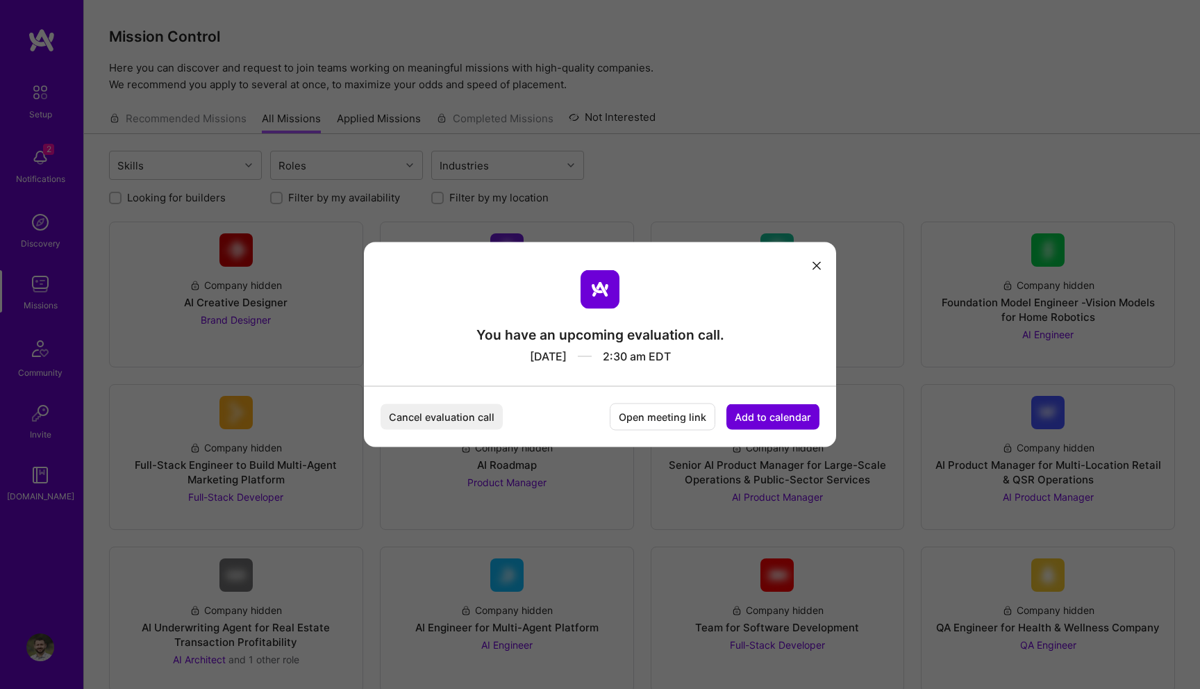
click at [470, 419] on button "Cancel evaluation call" at bounding box center [442, 417] width 122 height 26
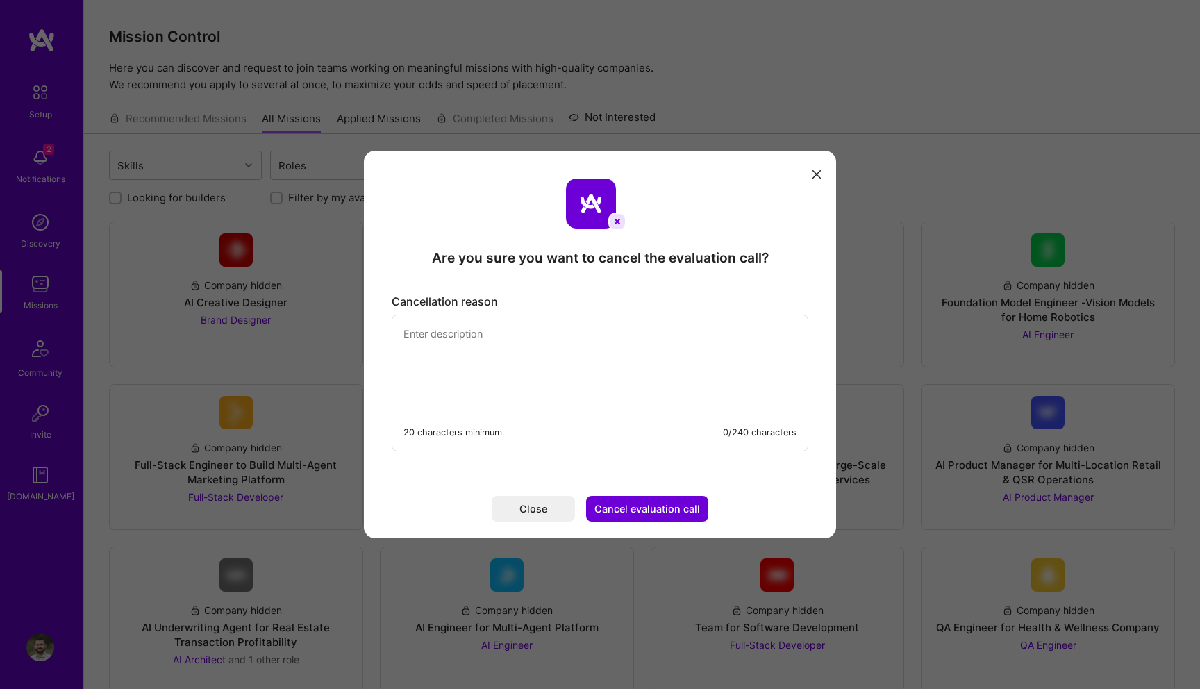
click at [529, 363] on textarea "modal" at bounding box center [599, 362] width 415 height 95
click at [598, 375] on textarea "Test 123" at bounding box center [599, 362] width 415 height 95
paste textarea "Test 123"
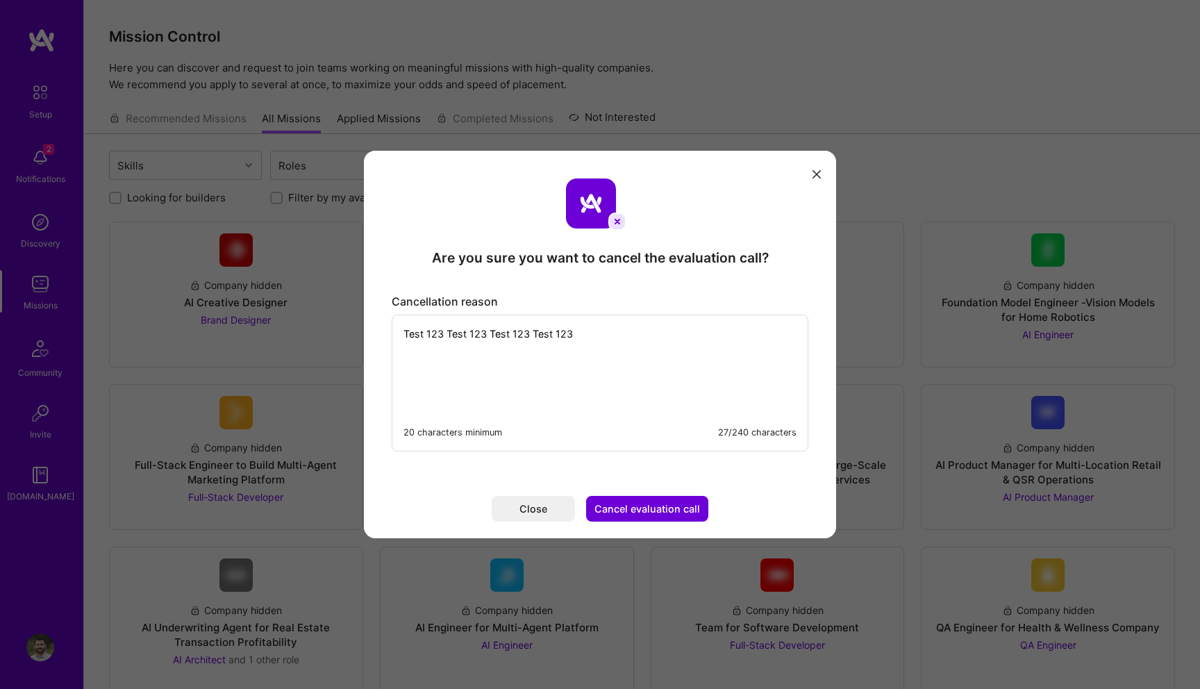
paste textarea "Test 123"
type textarea "Test 123 Test 123 Test 123 Test 123 Test 123"
click at [664, 508] on button "Cancel evaluation call" at bounding box center [647, 509] width 122 height 26
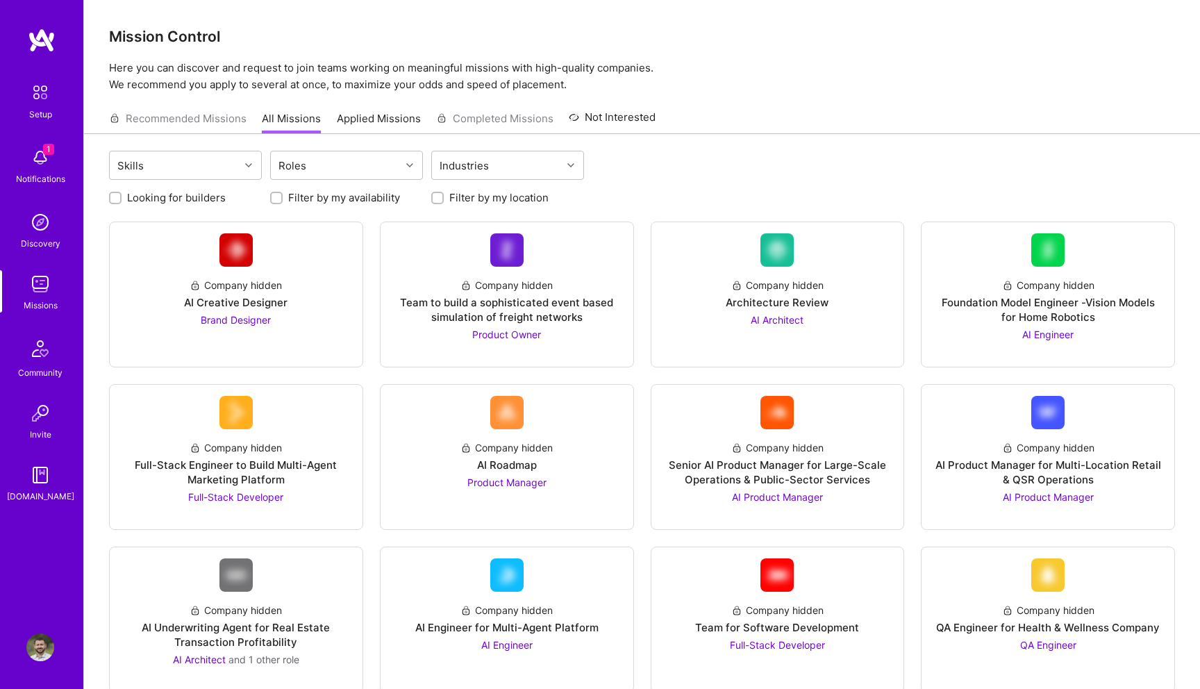
click at [51, 103] on img at bounding box center [40, 92] width 29 height 29
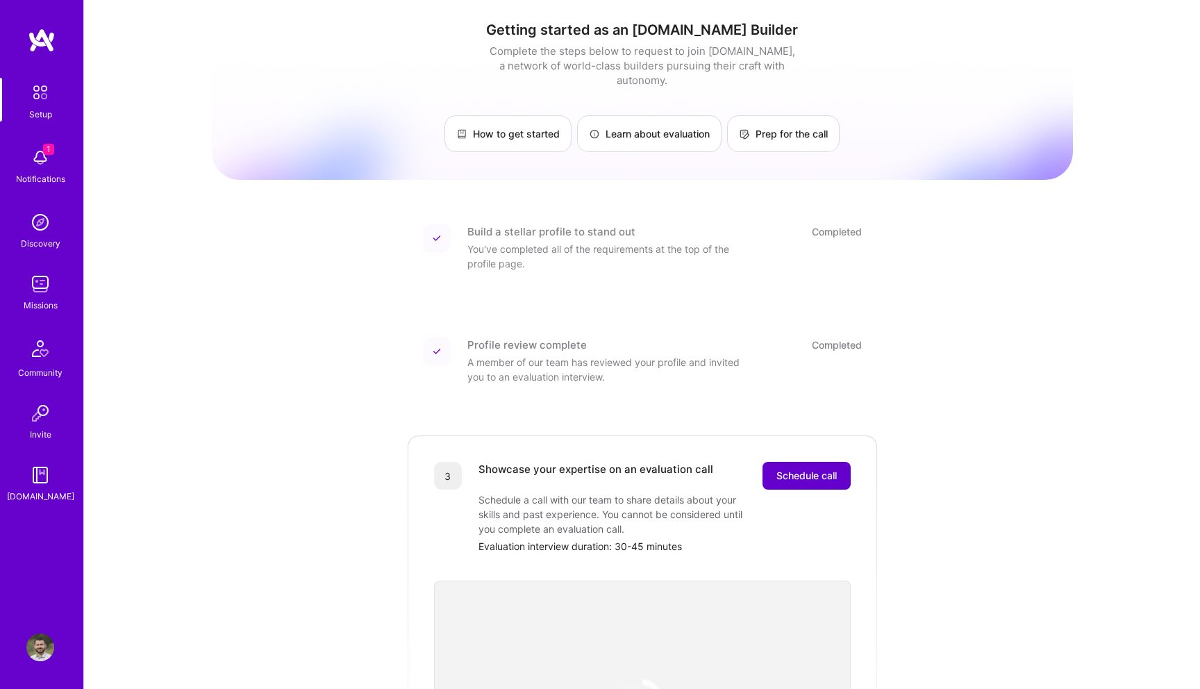
click at [779, 469] on span "Schedule call" at bounding box center [807, 476] width 60 height 14
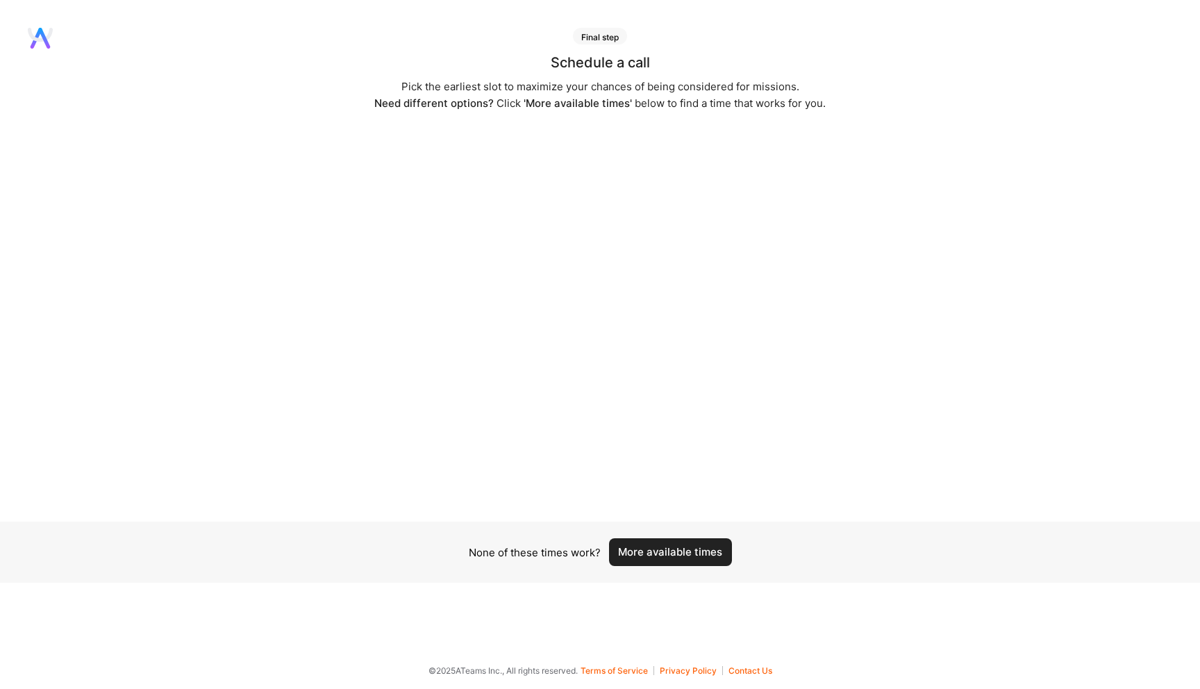
click at [669, 553] on button "More available times" at bounding box center [670, 552] width 123 height 28
click at [674, 550] on button "More available times" at bounding box center [670, 544] width 123 height 28
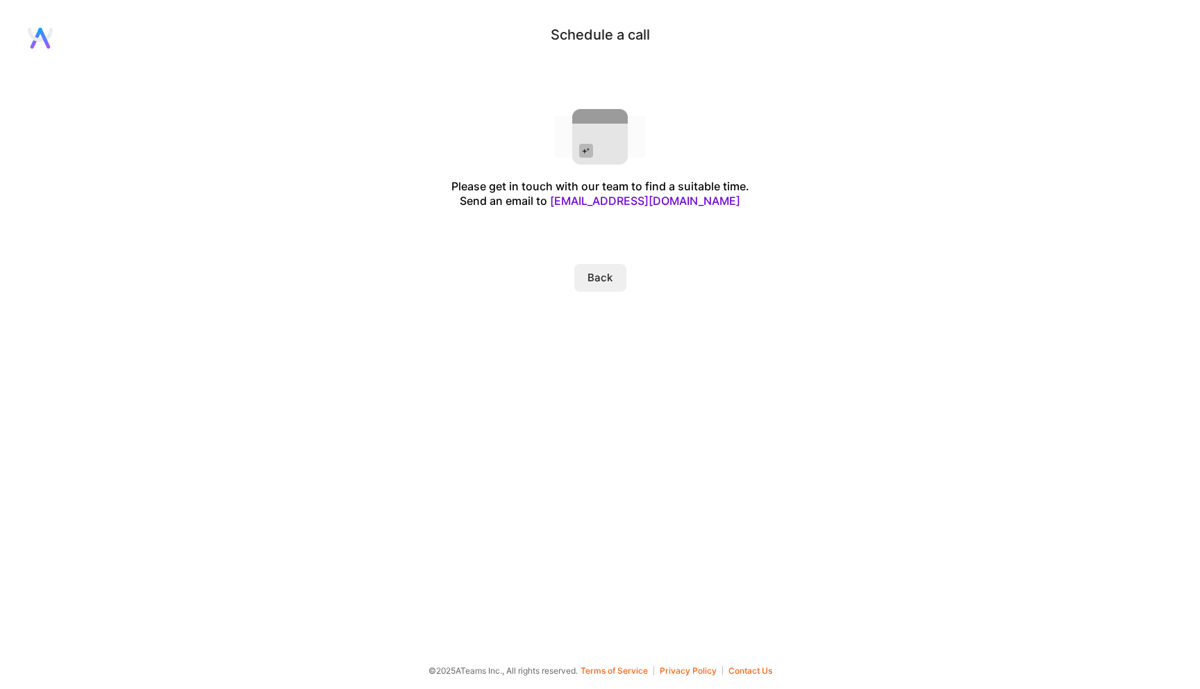
click at [604, 284] on button "Back" at bounding box center [600, 278] width 52 height 28
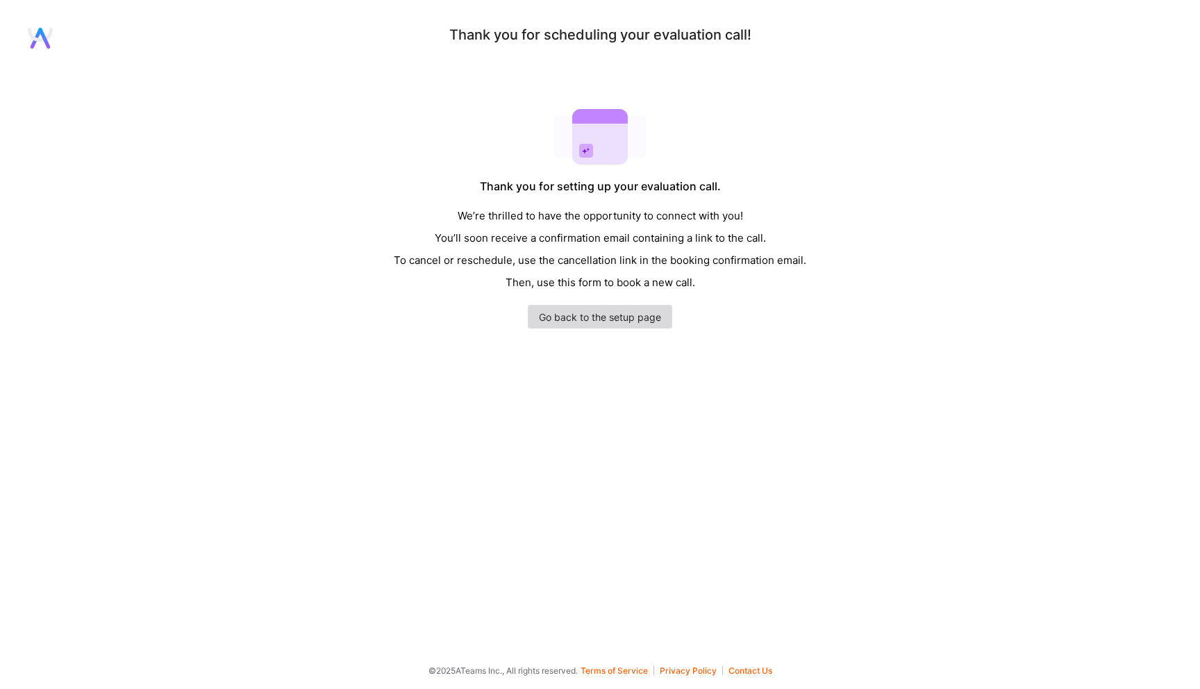
click at [605, 318] on link "Go back to the setup page" at bounding box center [600, 317] width 144 height 24
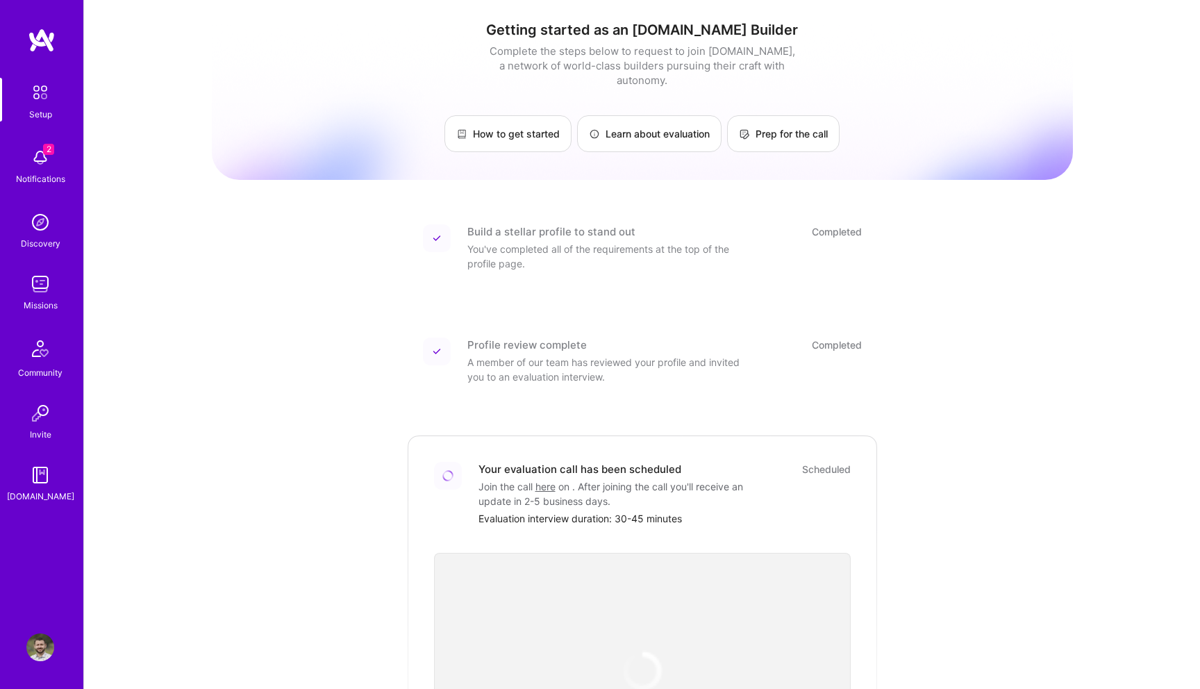
click at [40, 156] on img at bounding box center [40, 158] width 28 height 28
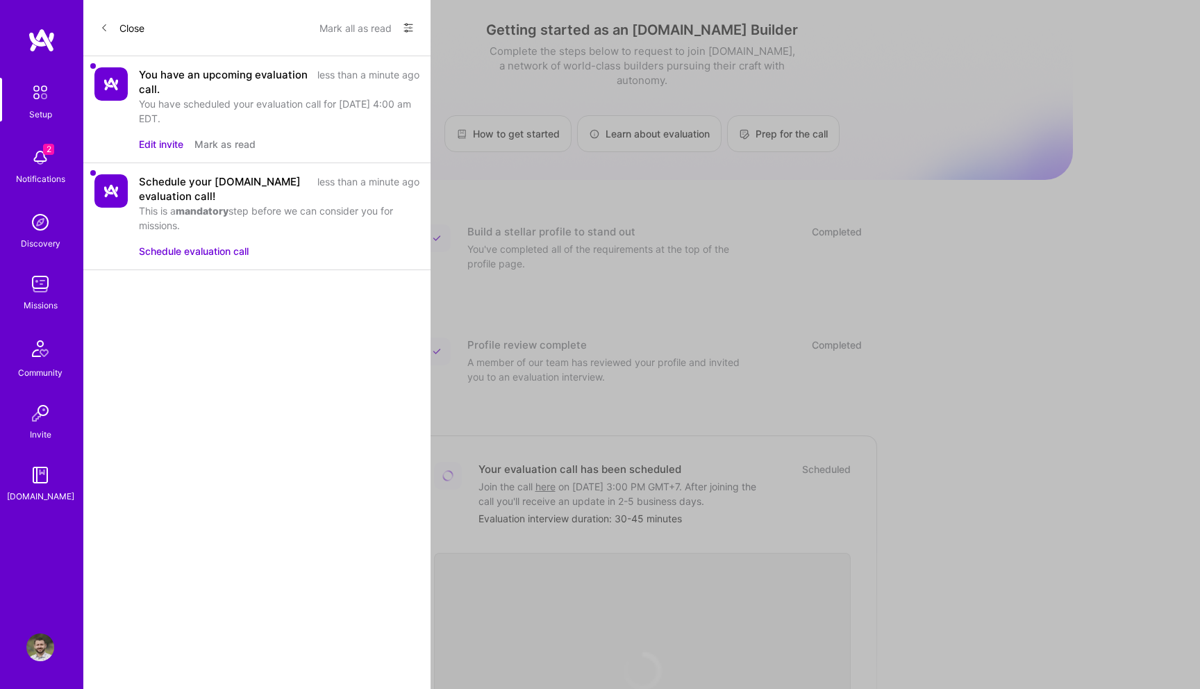
click at [163, 142] on button "Edit invite" at bounding box center [161, 144] width 44 height 15
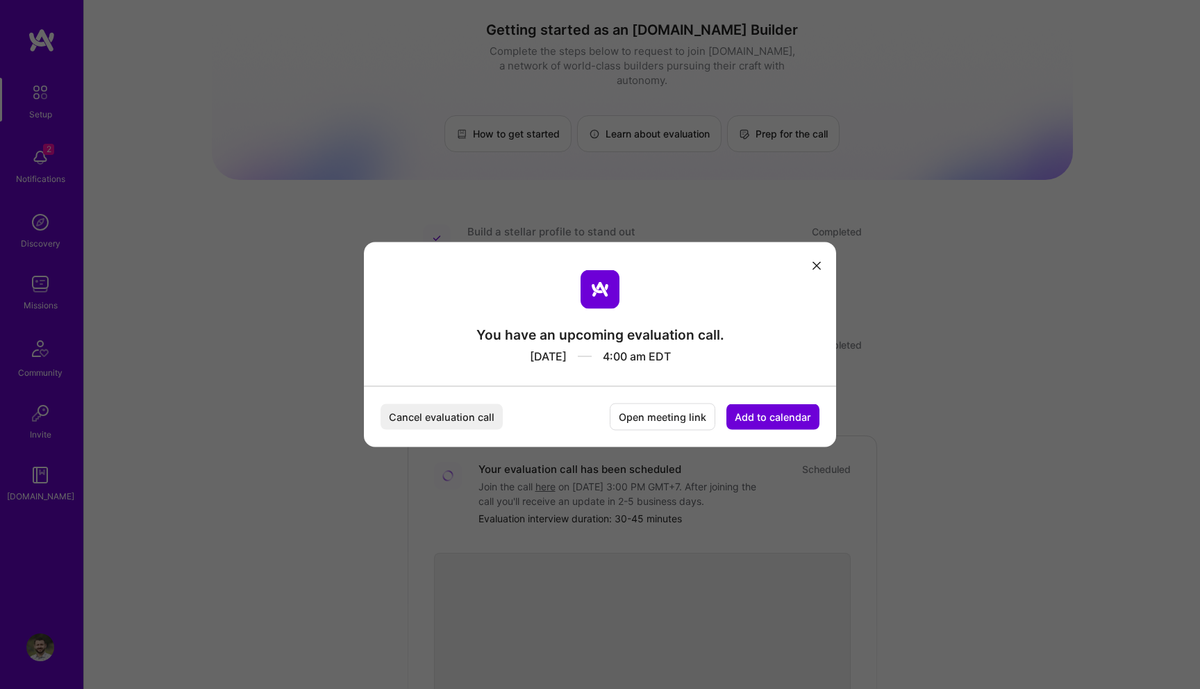
click at [454, 417] on button "Cancel evaluation call" at bounding box center [442, 417] width 122 height 26
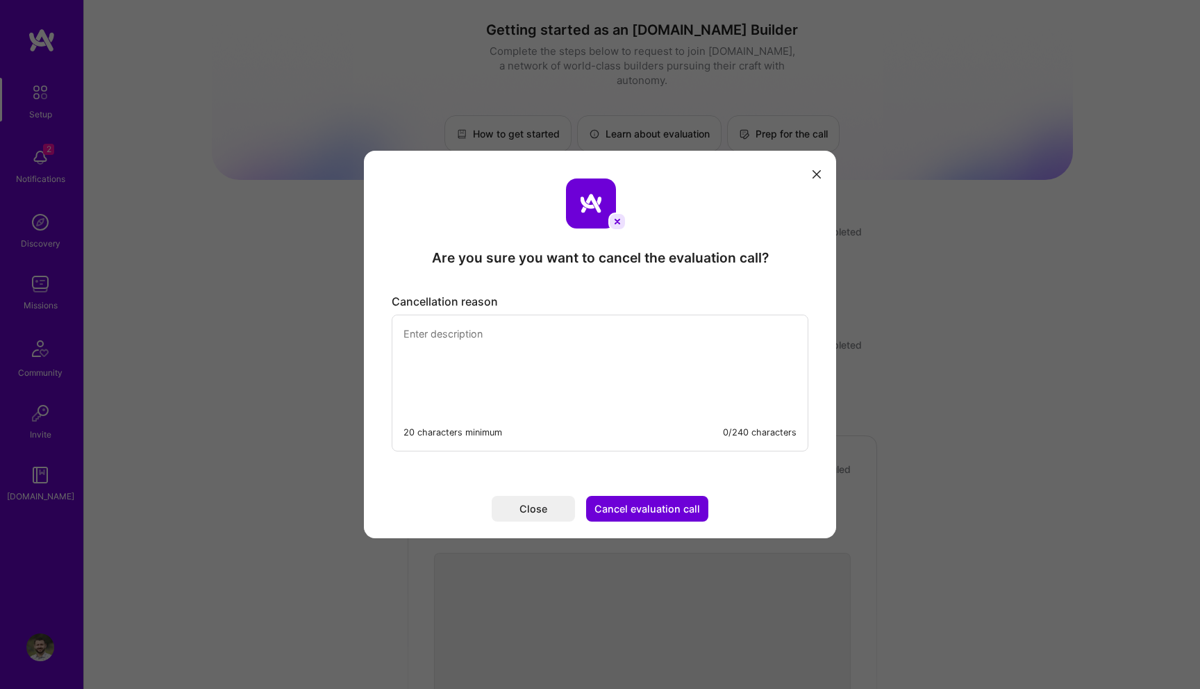
click at [527, 370] on textarea "modal" at bounding box center [599, 362] width 415 height 95
click at [523, 377] on textarea "This is a" at bounding box center [599, 362] width 415 height 95
click at [523, 375] on textarea "This is a" at bounding box center [599, 362] width 415 height 95
paste textarea "Lorem ipsum dolor sit amet, consectetur adipiscing elit. Donec sed nisi aliquet…"
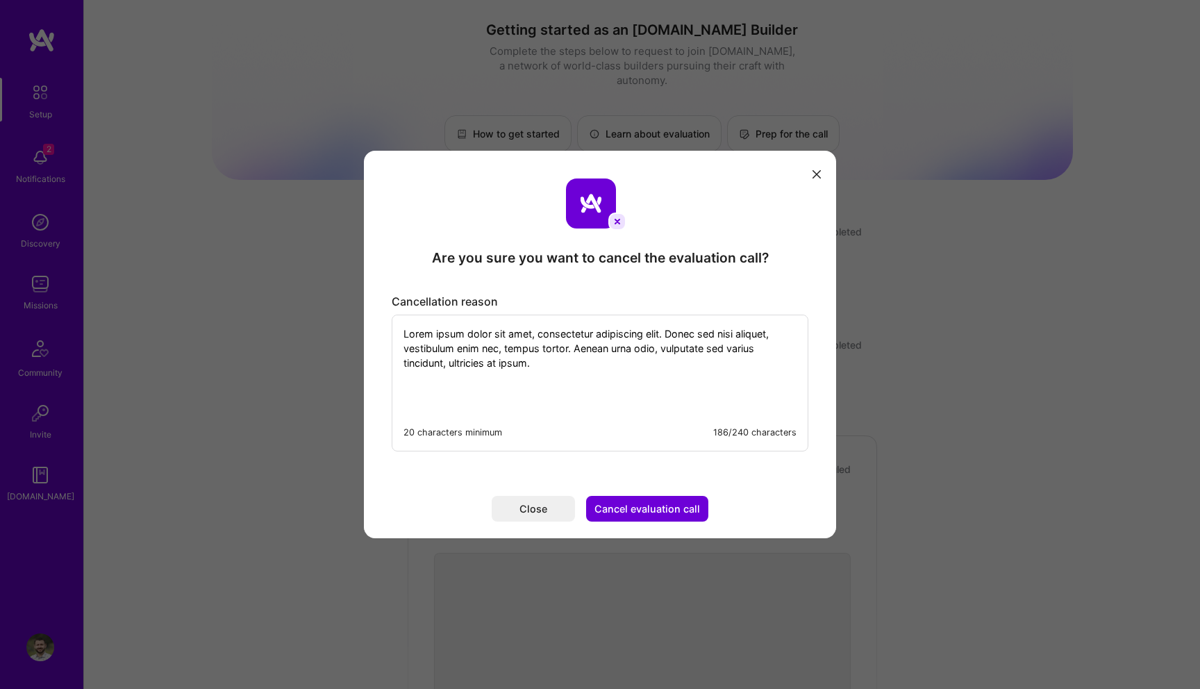
type textarea "Lorem ipsum dolor sit amet, consectetur adipiscing elit. Donec sed nisi aliquet…"
click at [639, 508] on button "Cancel evaluation call" at bounding box center [647, 509] width 122 height 26
